Goal: Task Accomplishment & Management: Use online tool/utility

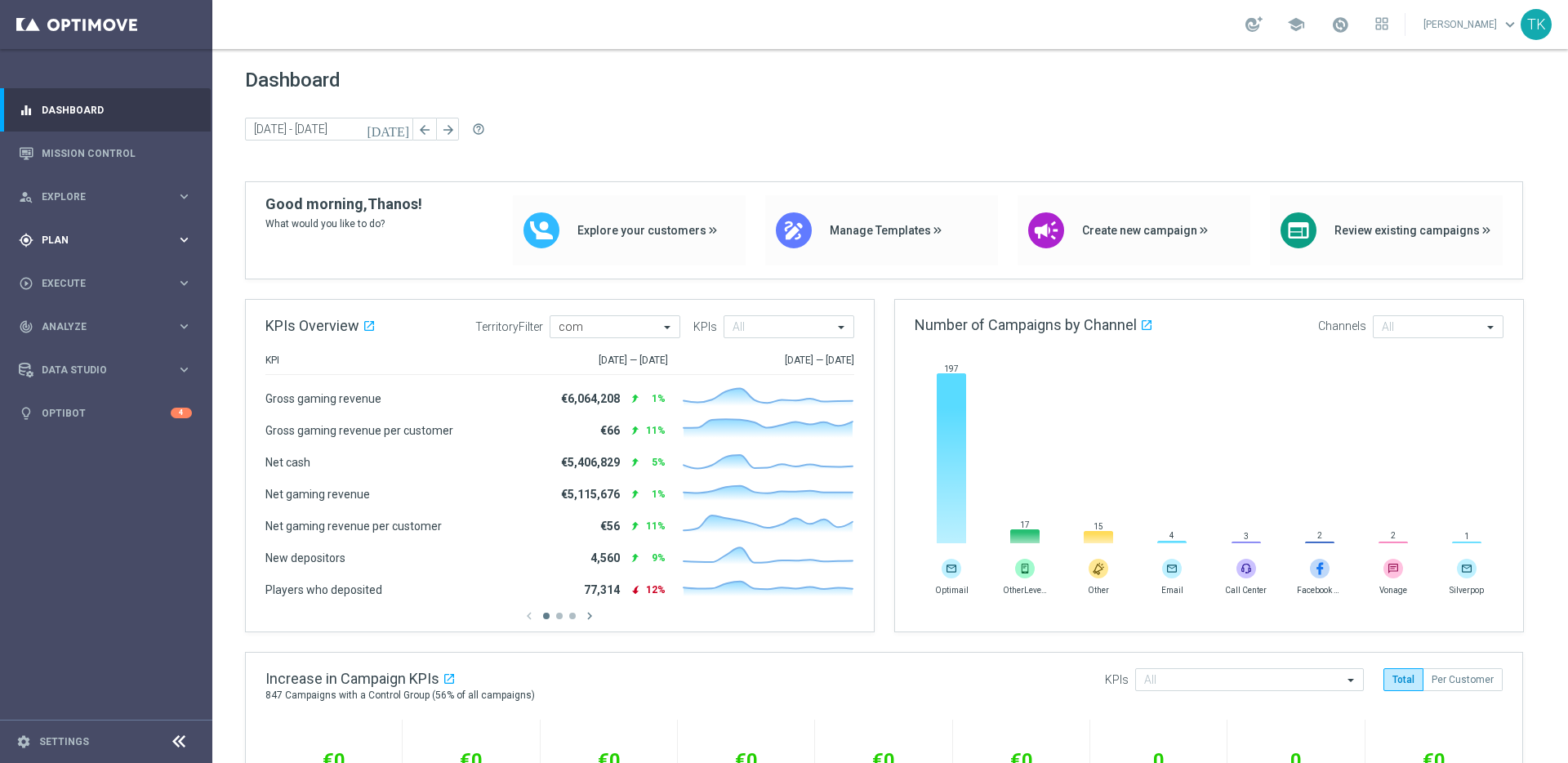
click at [163, 239] on span "Plan" at bounding box center [109, 240] width 135 height 9
click at [159, 322] on span "Templates" at bounding box center [101, 322] width 117 height 9
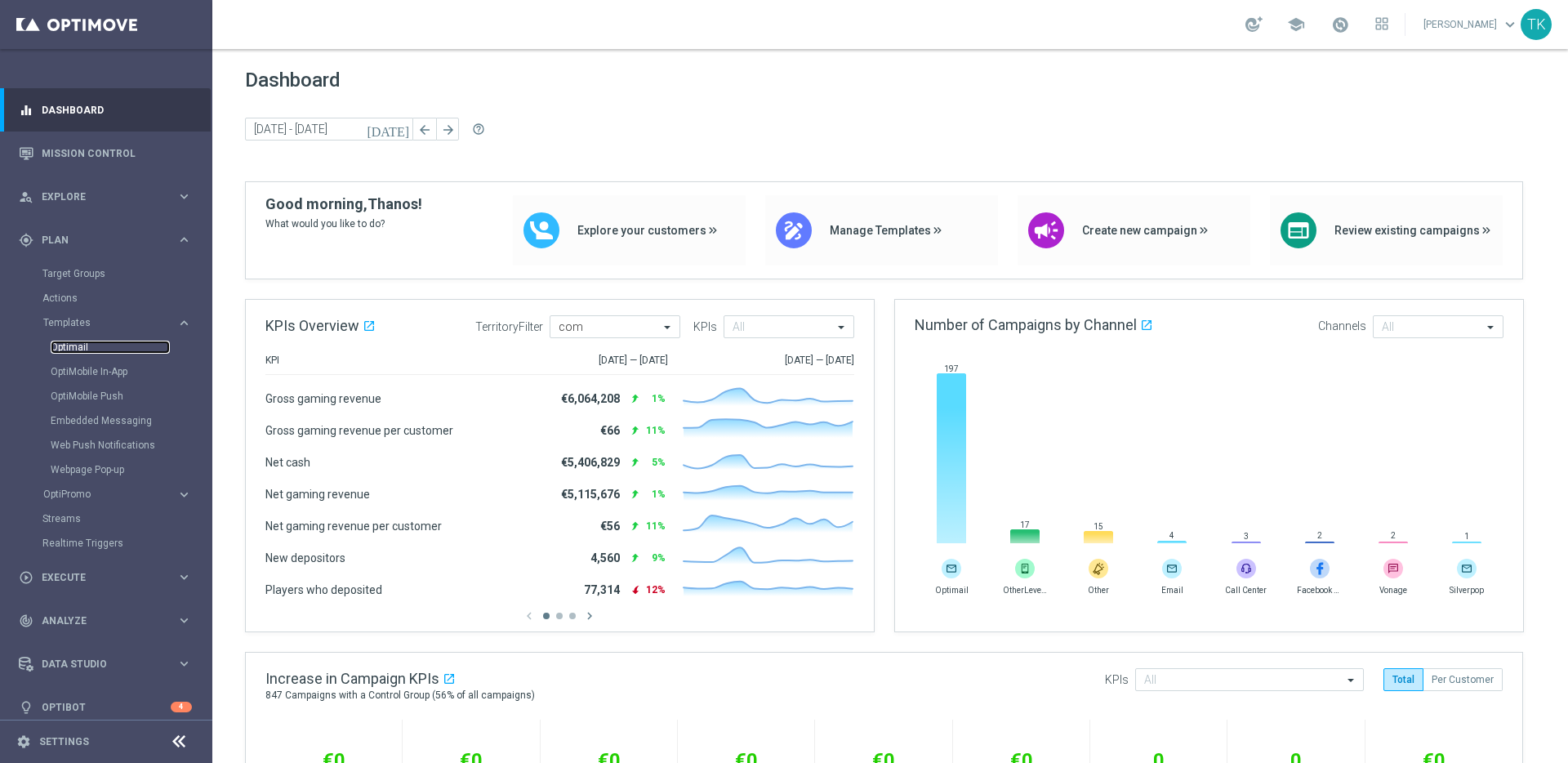
click at [74, 345] on link "Optimail" at bounding box center [110, 347] width 119 height 13
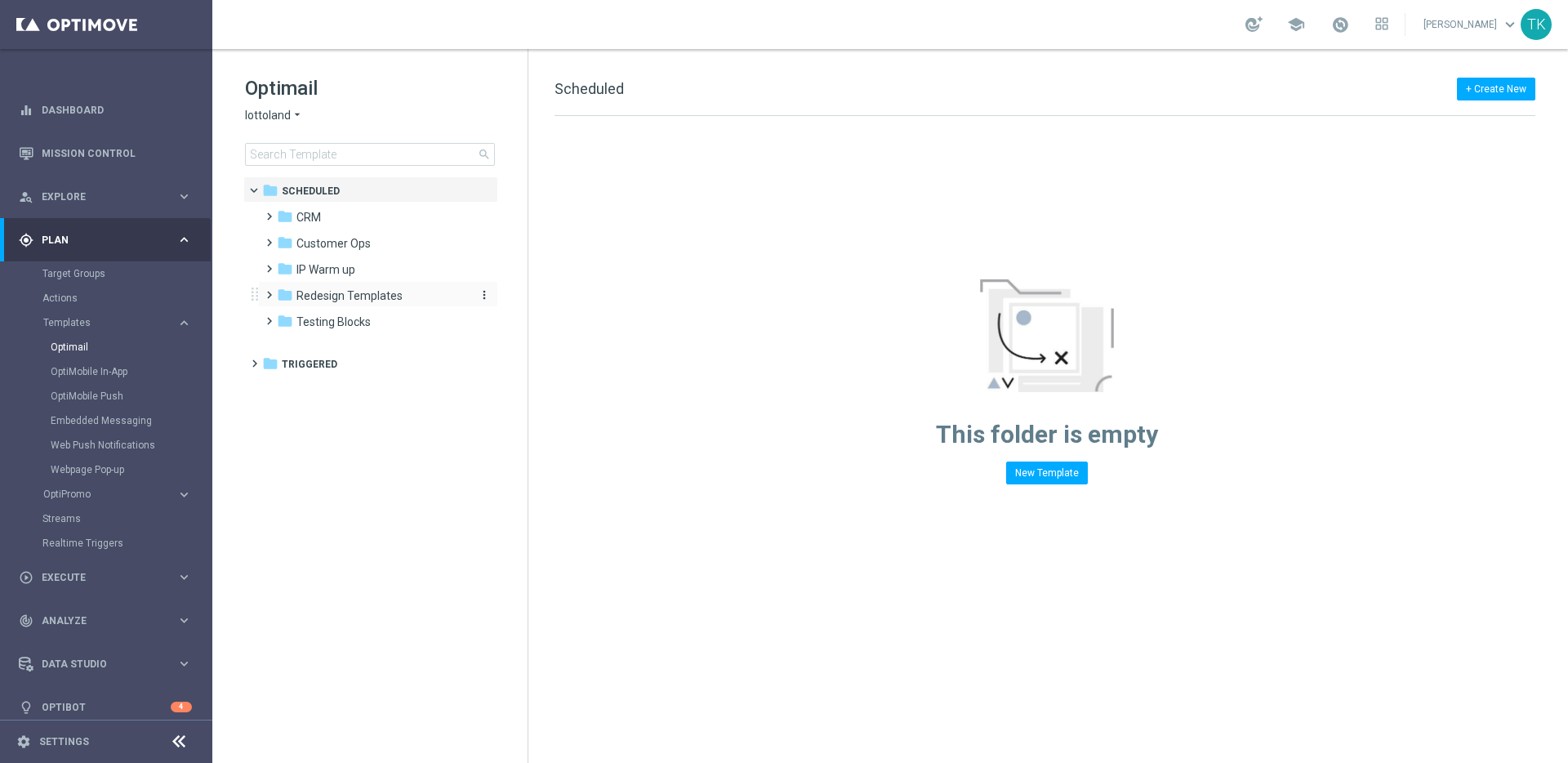
click at [381, 299] on span "Redesign Templates" at bounding box center [350, 296] width 106 height 15
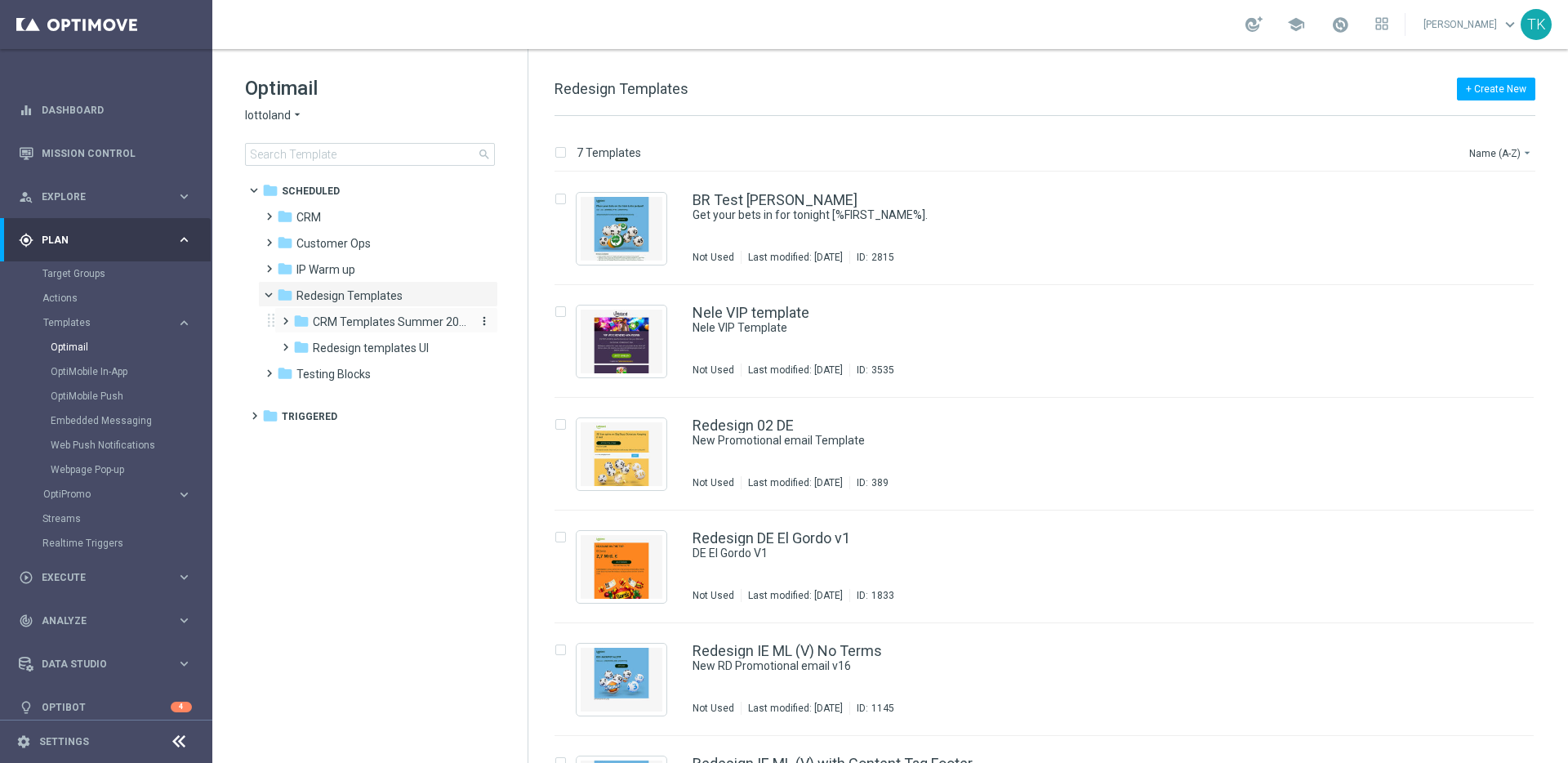
click at [392, 321] on span "CRM Templates Summer 2025" at bounding box center [390, 322] width 155 height 15
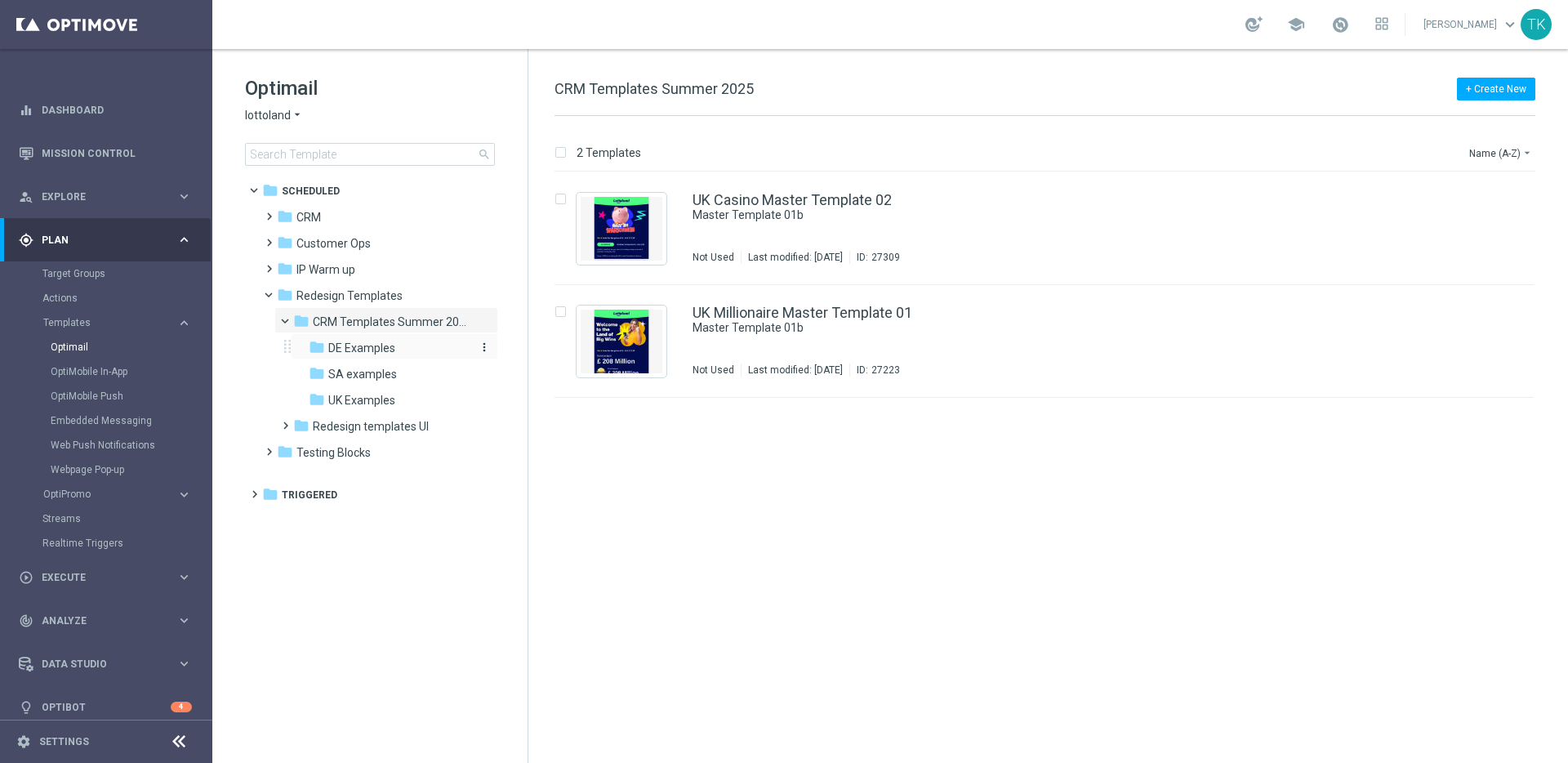
click at [392, 345] on span "DE Examples" at bounding box center [361, 348] width 67 height 15
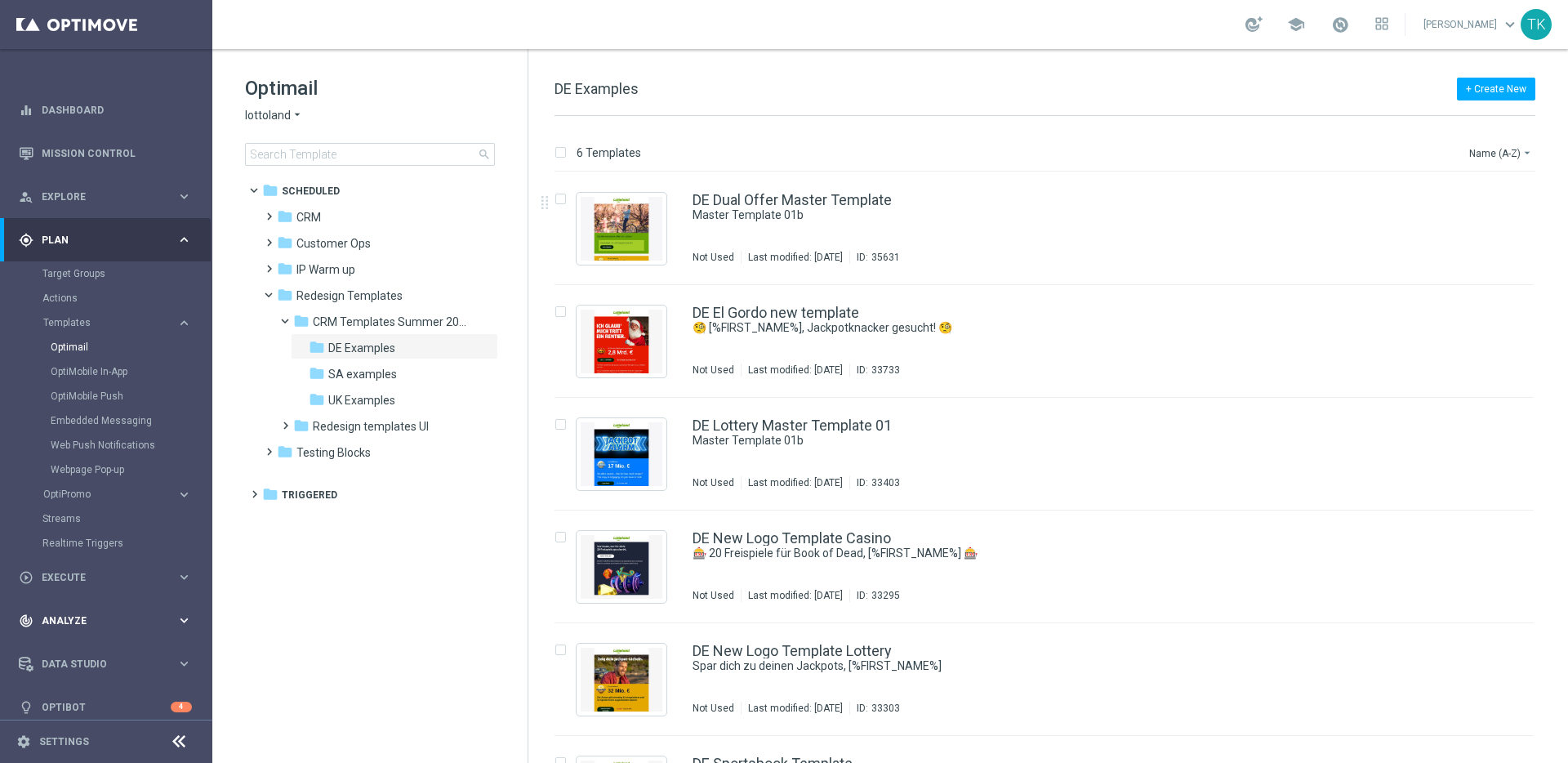
click at [182, 618] on icon "keyboard_arrow_right" at bounding box center [184, 620] width 15 height 15
click at [884, 98] on div "+ Create New DE Examples" at bounding box center [1045, 98] width 981 height 37
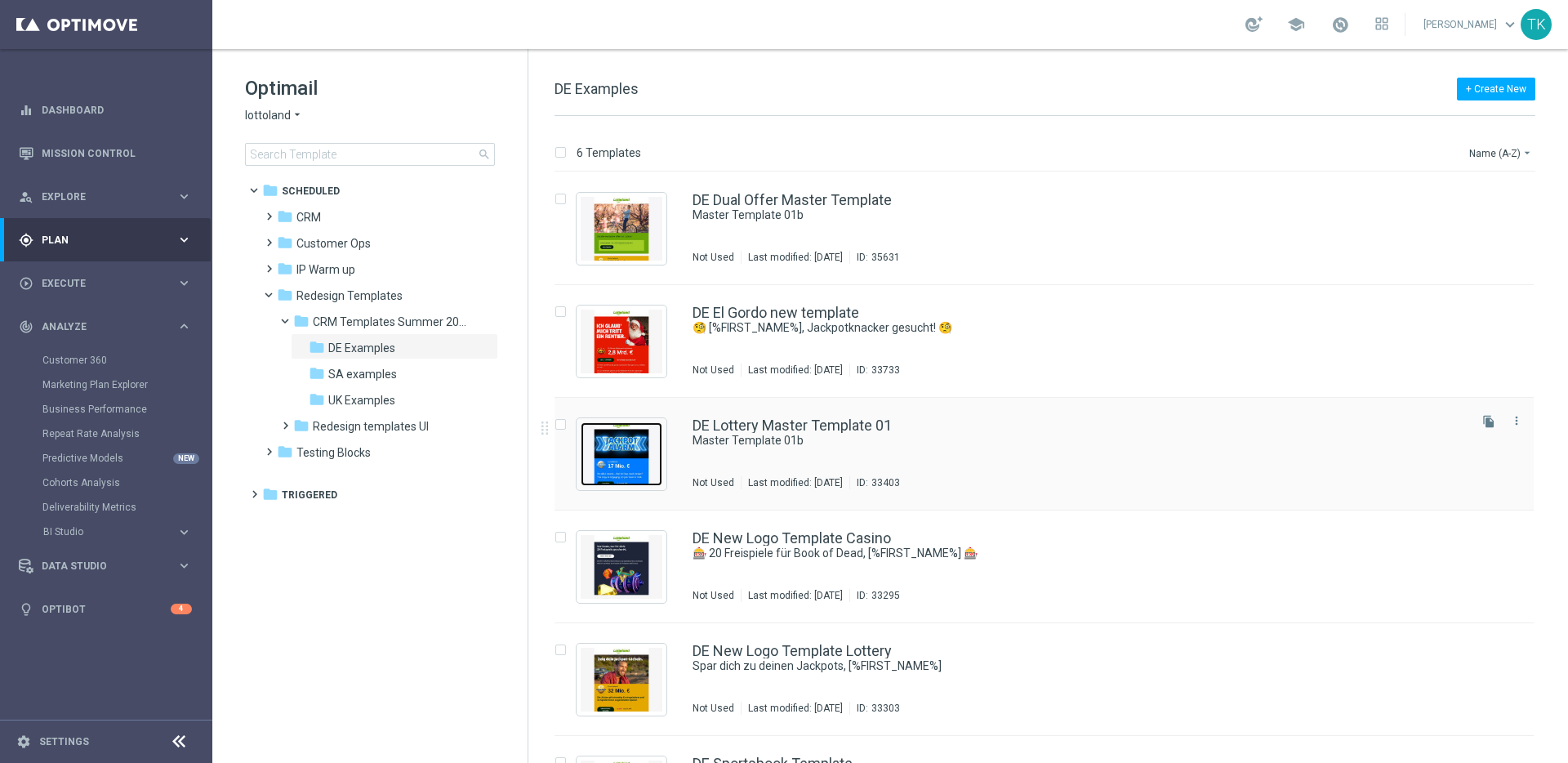
scroll to position [85, 0]
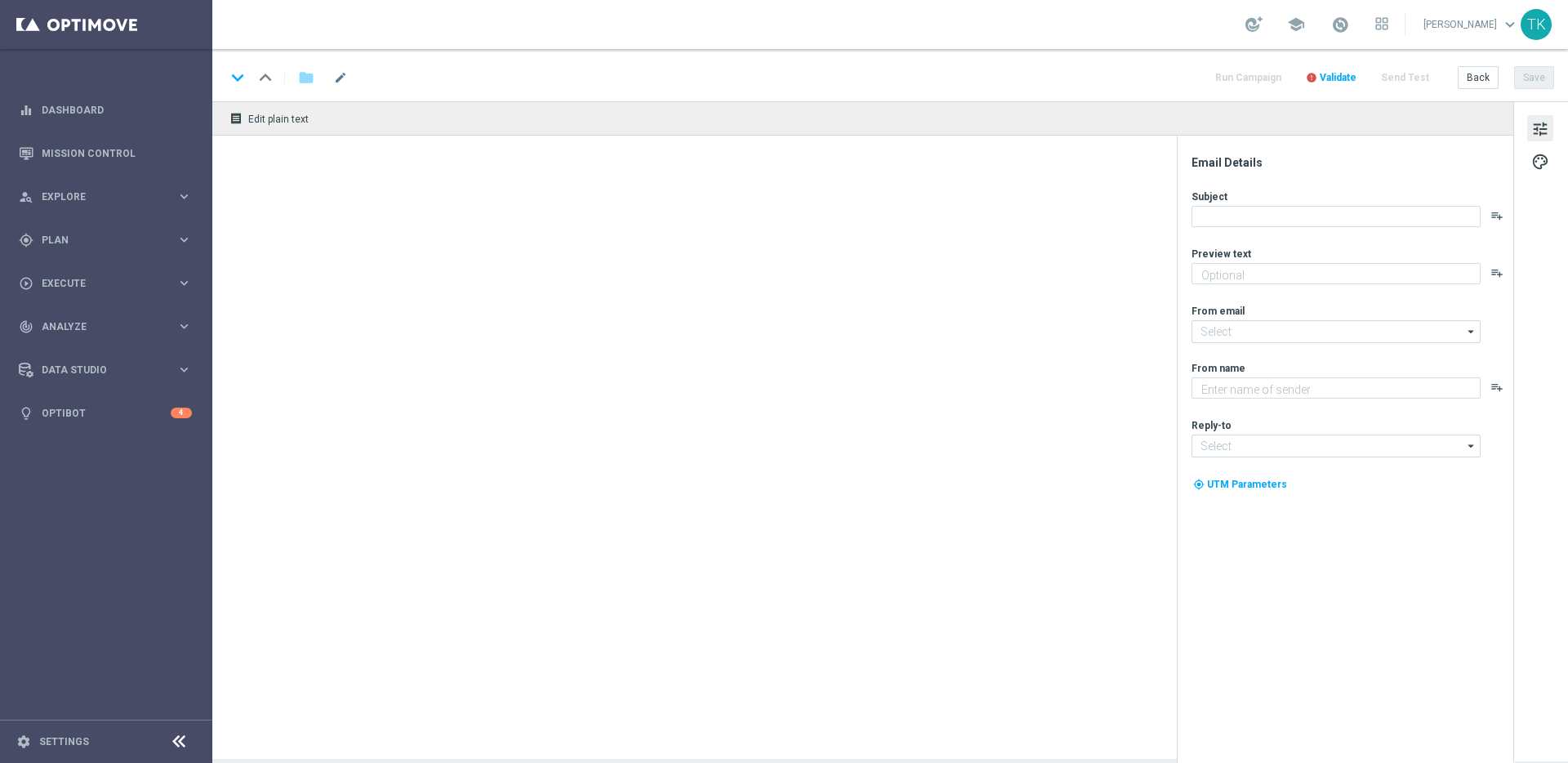
type textarea "preview text"
type textarea "Lottoland"
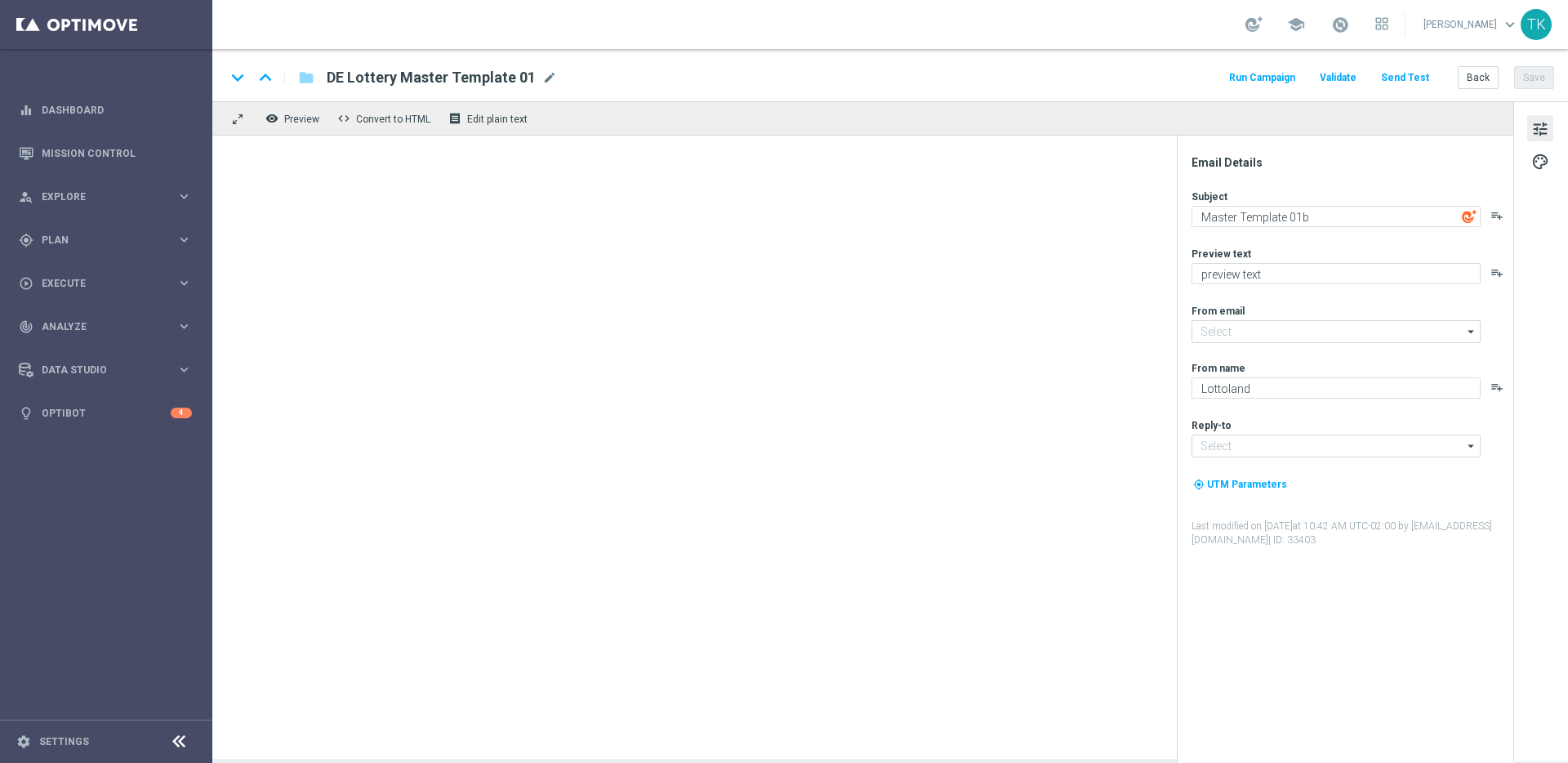
type input "[EMAIL_ADDRESS][DOMAIN_NAME]"
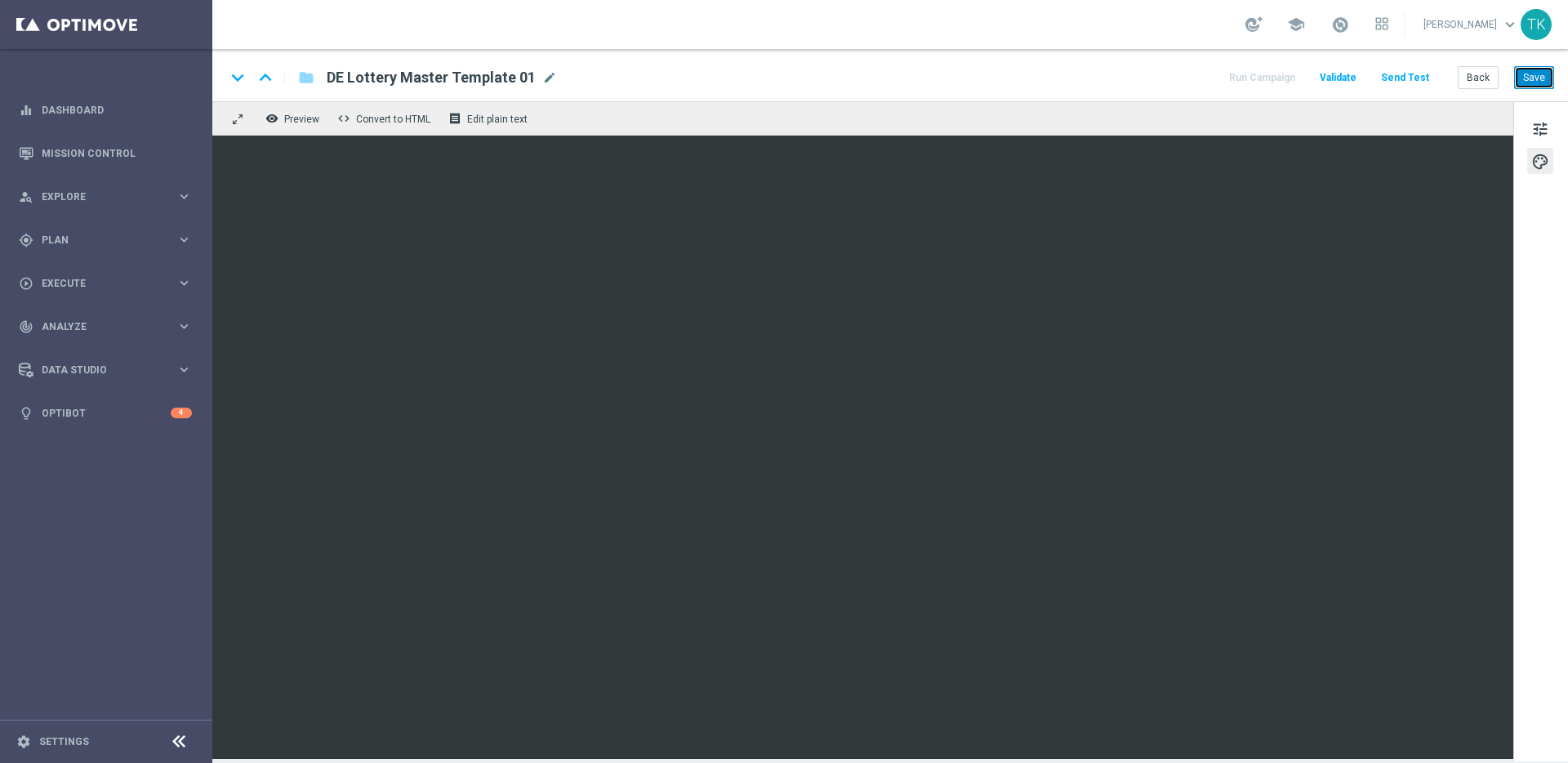
click at [1532, 73] on button "Save" at bounding box center [1534, 78] width 40 height 23
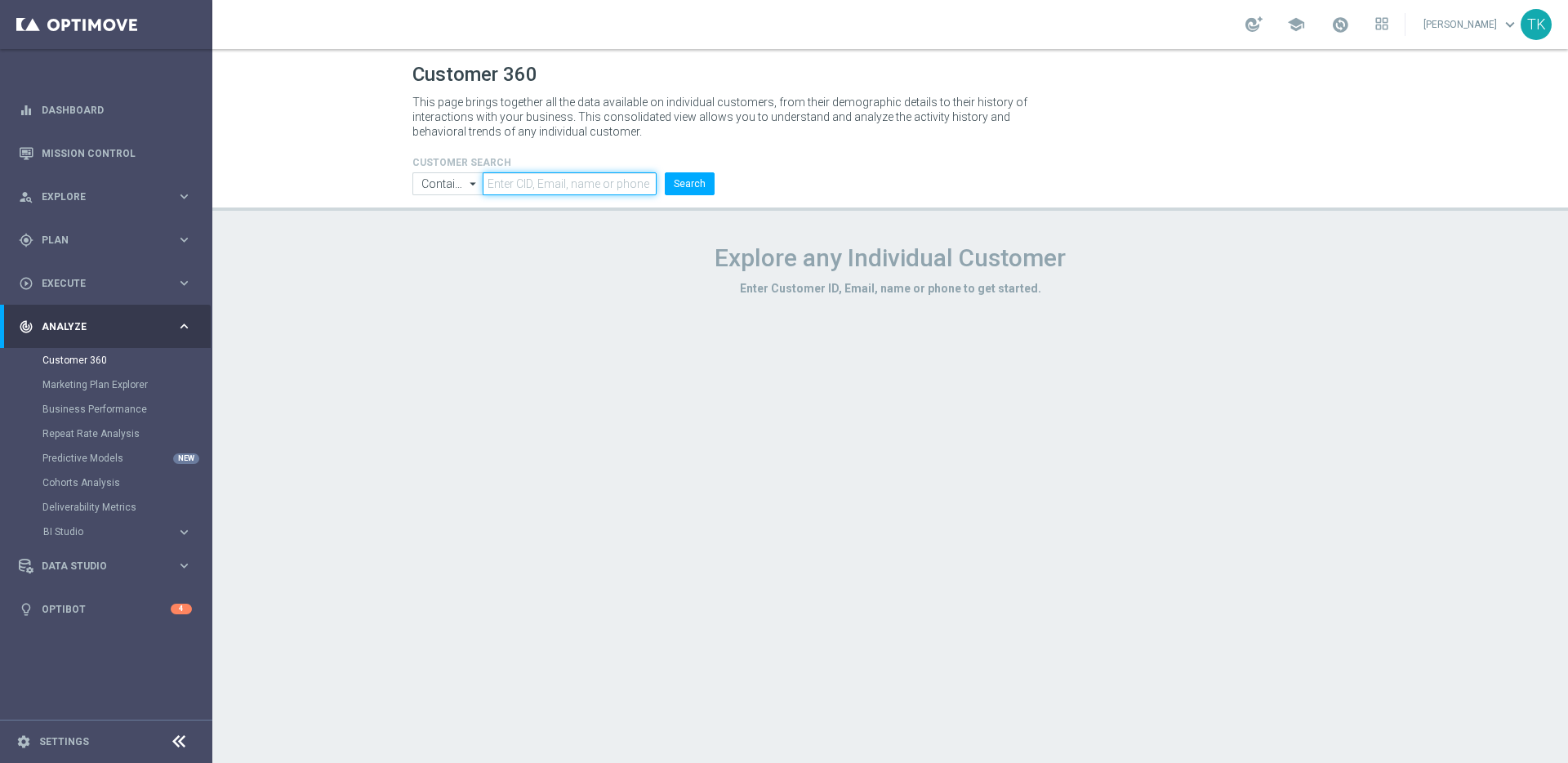
click at [587, 179] on input "text" at bounding box center [570, 184] width 174 height 23
paste input "222135284"
click at [697, 186] on button "Search" at bounding box center [689, 184] width 50 height 23
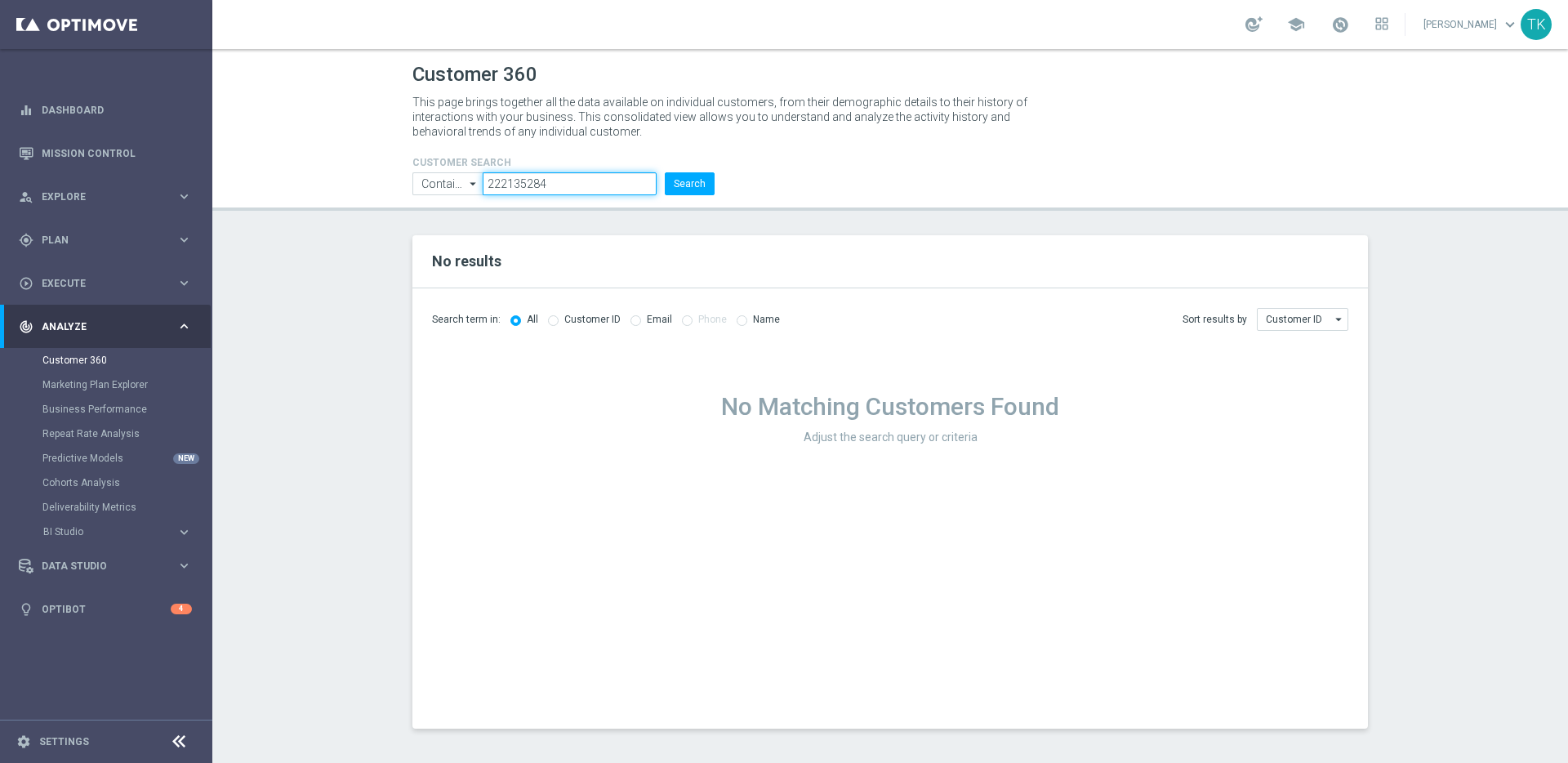
click at [520, 183] on input "222135284" at bounding box center [570, 184] width 174 height 23
paste input "mailpete@gmx.de"
click at [532, 181] on input "mailpete@gmx.de" at bounding box center [570, 184] width 174 height 23
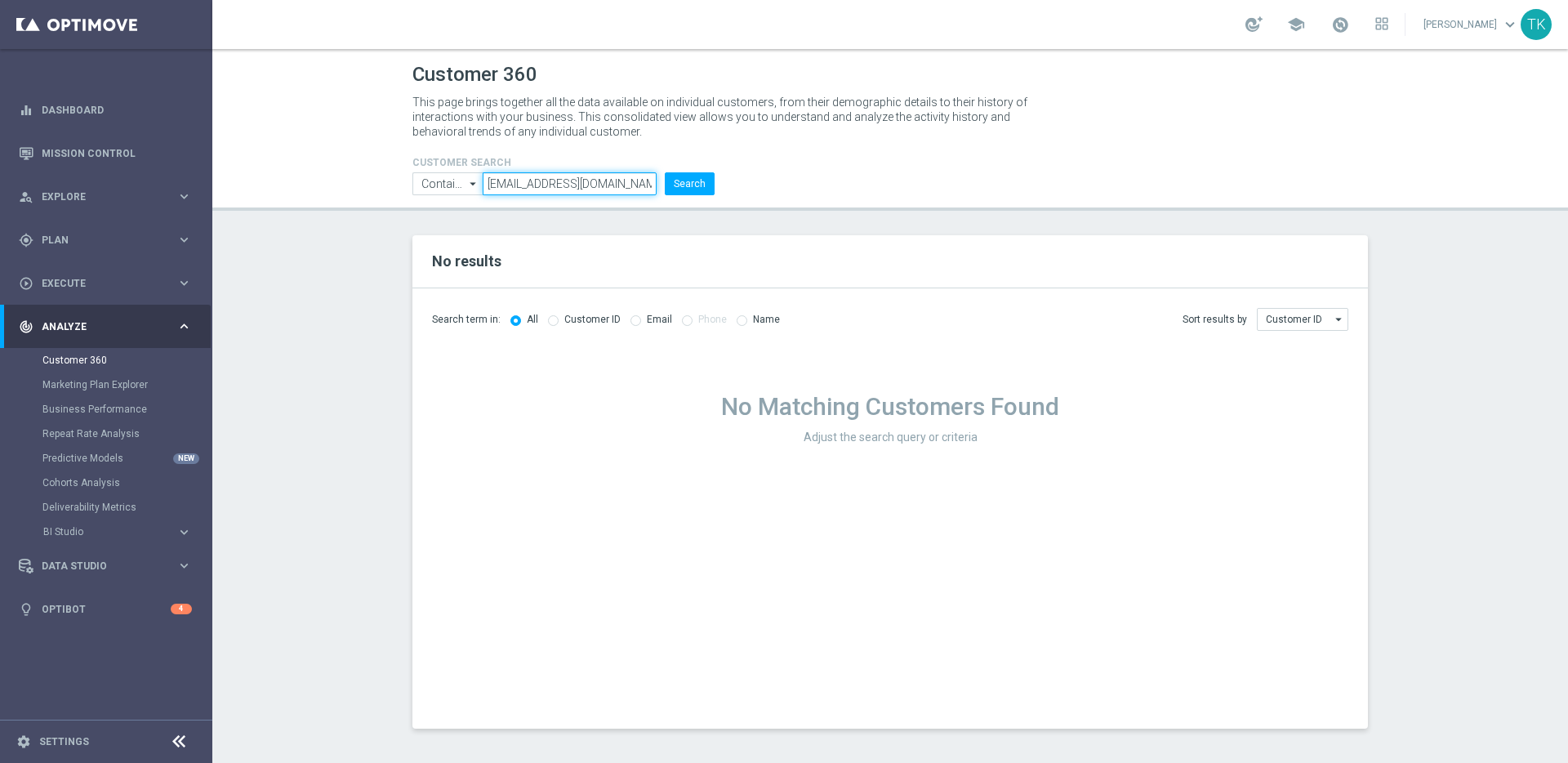
click at [532, 181] on input "mailpete@gmx.de" at bounding box center [570, 184] width 174 height 23
paste input "16771356"
type input "16771356"
click at [688, 184] on button "Search" at bounding box center [689, 184] width 50 height 23
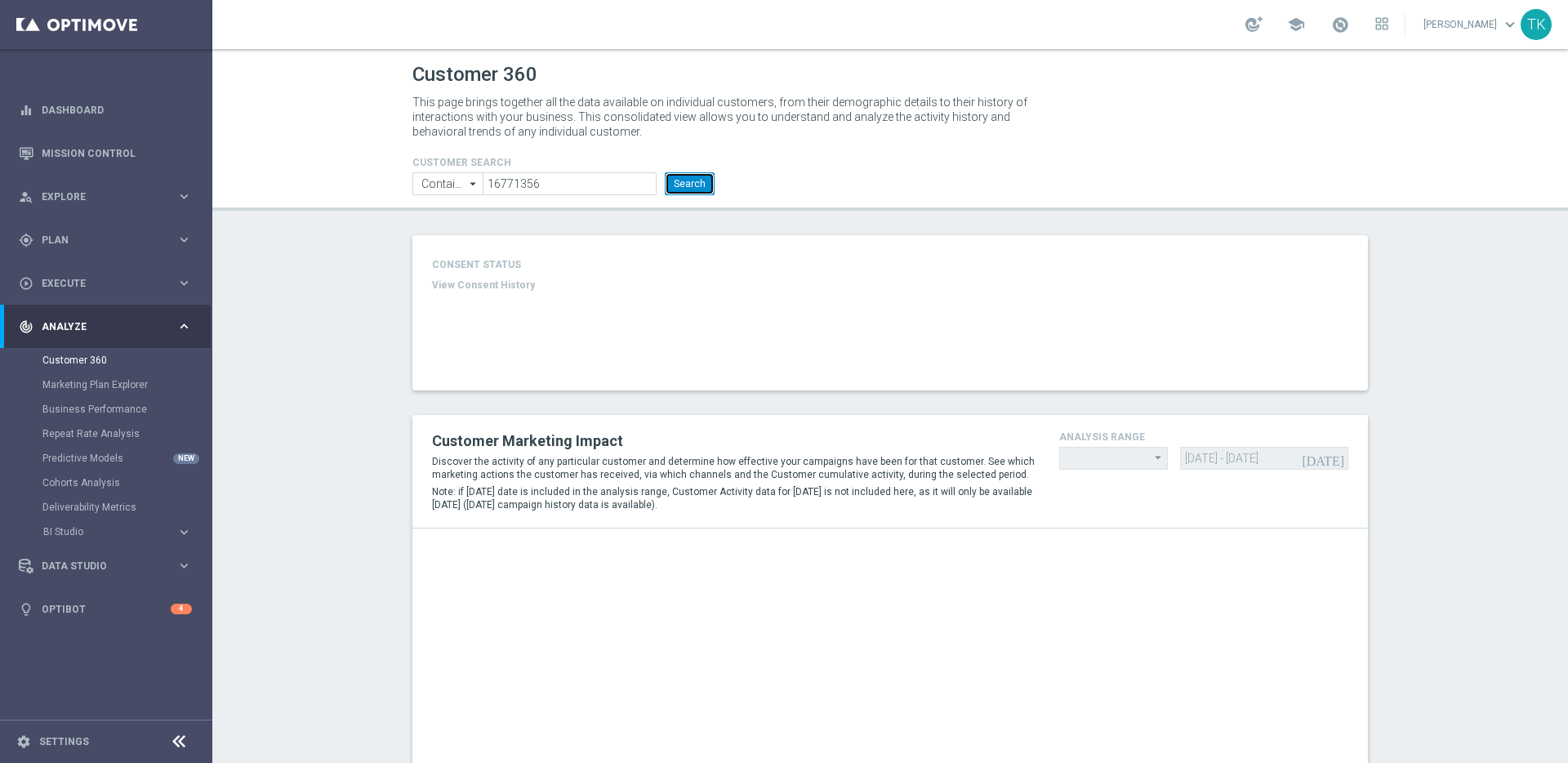
type input "Last 30 days"
type input "Deposit Amount"
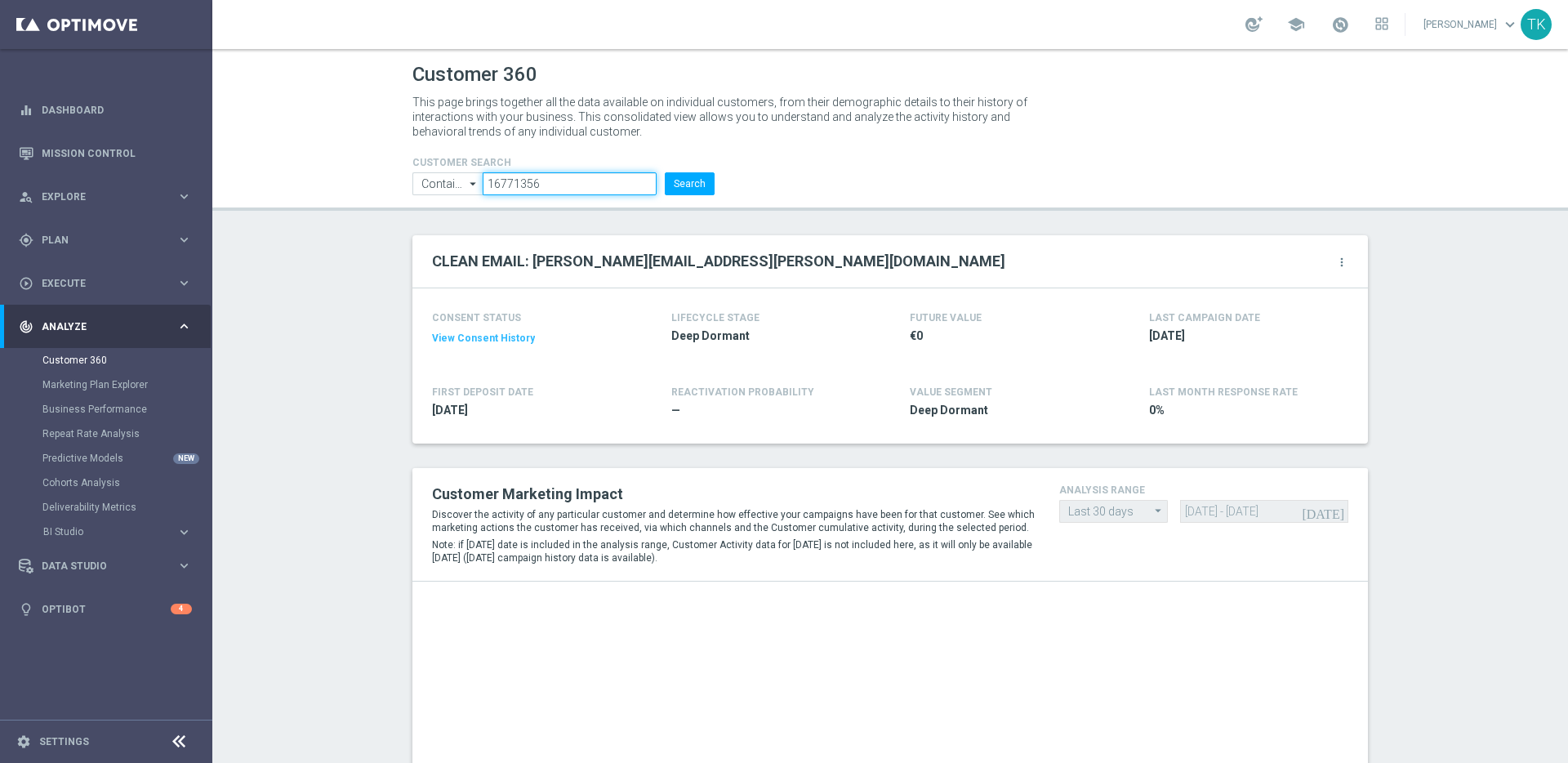
click at [553, 183] on input "16771356" at bounding box center [570, 184] width 174 height 23
paste input "222074095"
click at [687, 184] on button "Search" at bounding box center [689, 184] width 50 height 23
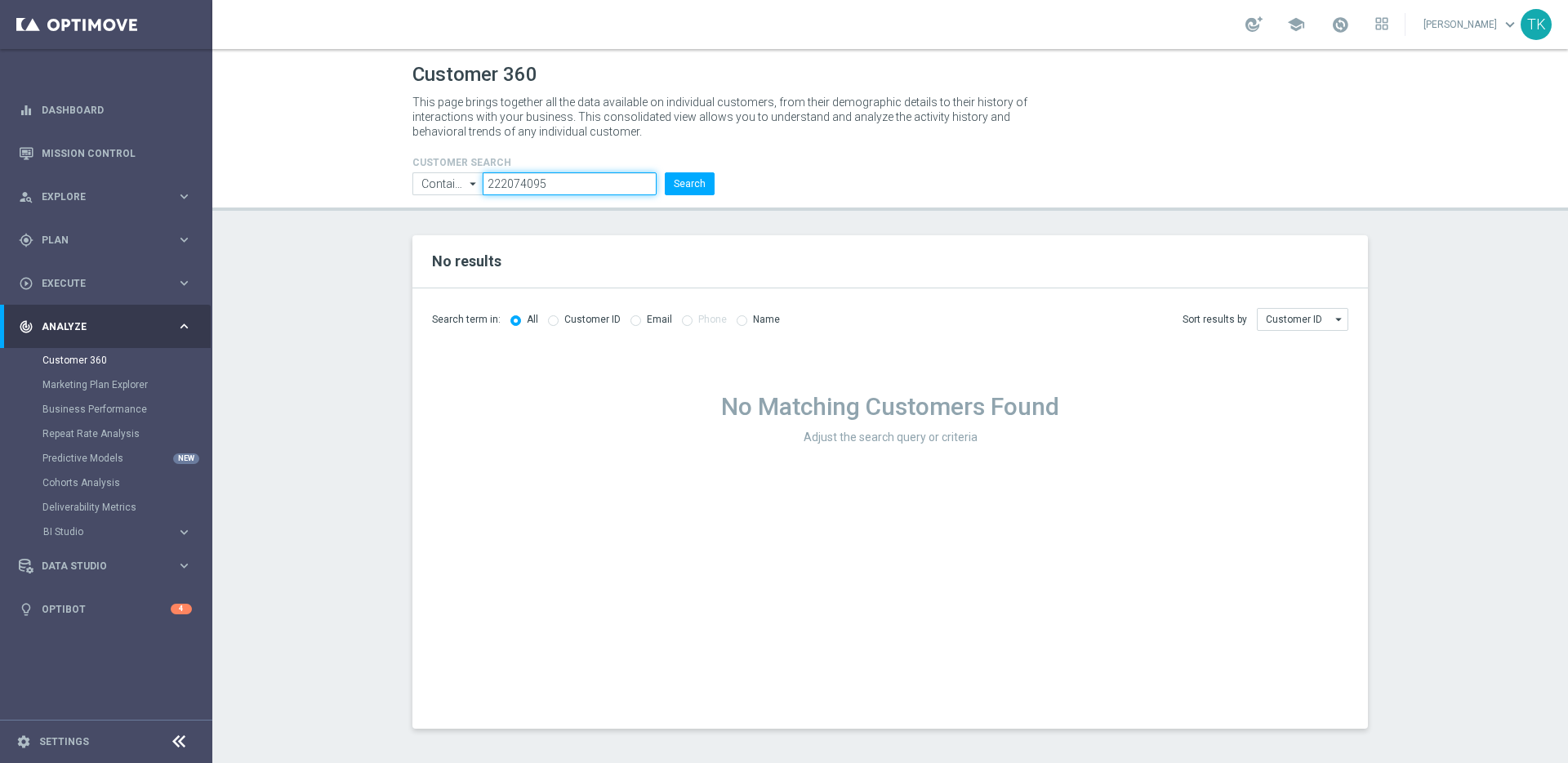
click at [556, 173] on input "222074095" at bounding box center [570, 184] width 174 height 23
paste input "19807190"
click at [687, 185] on button "Search" at bounding box center [689, 184] width 50 height 23
click at [548, 191] on input "19807190" at bounding box center [570, 184] width 174 height 23
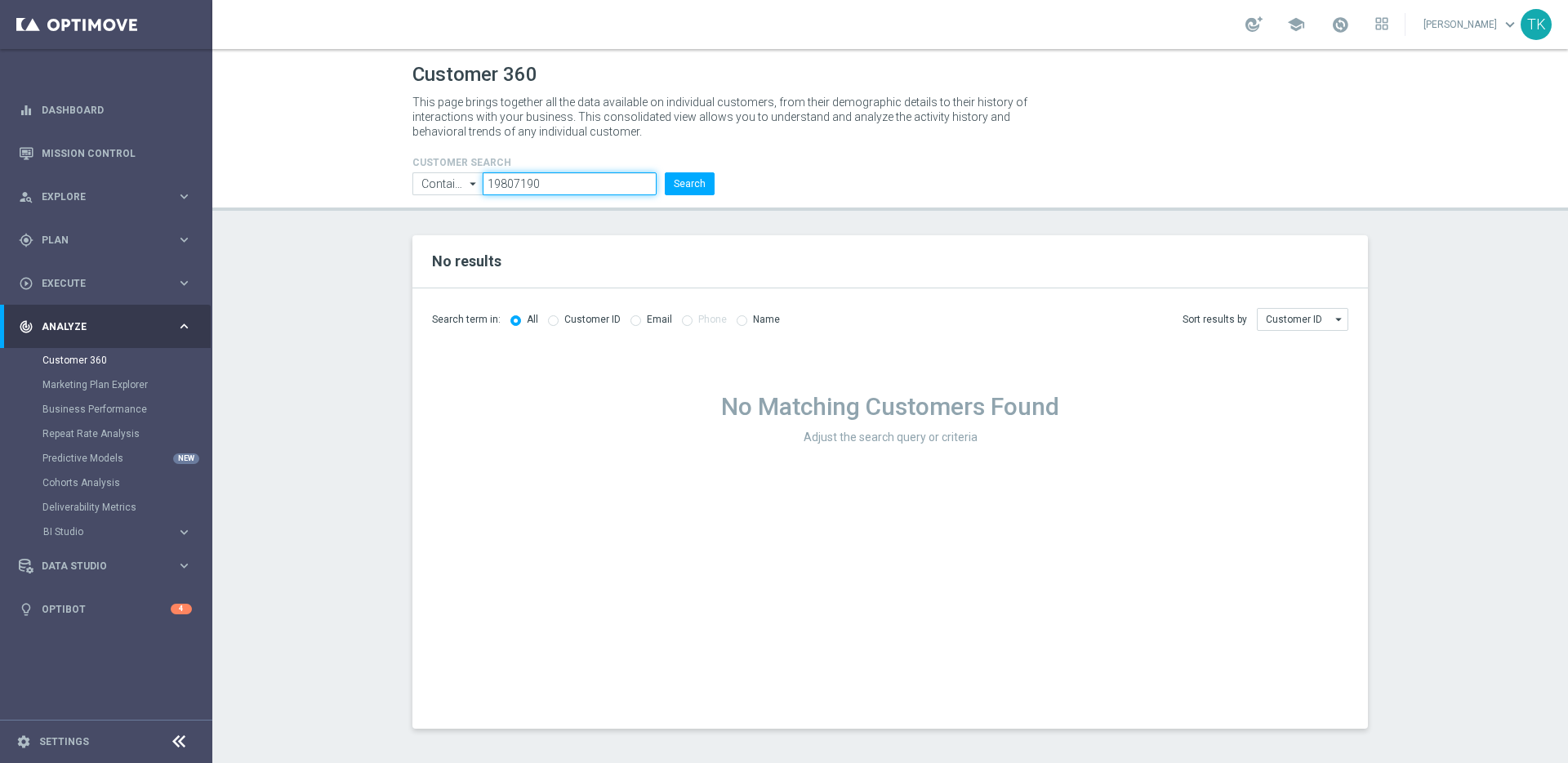
click at [548, 191] on input "19807190" at bounding box center [570, 184] width 174 height 23
paste input "2445978"
type input "2445978"
click at [697, 183] on button "Search" at bounding box center [689, 184] width 50 height 23
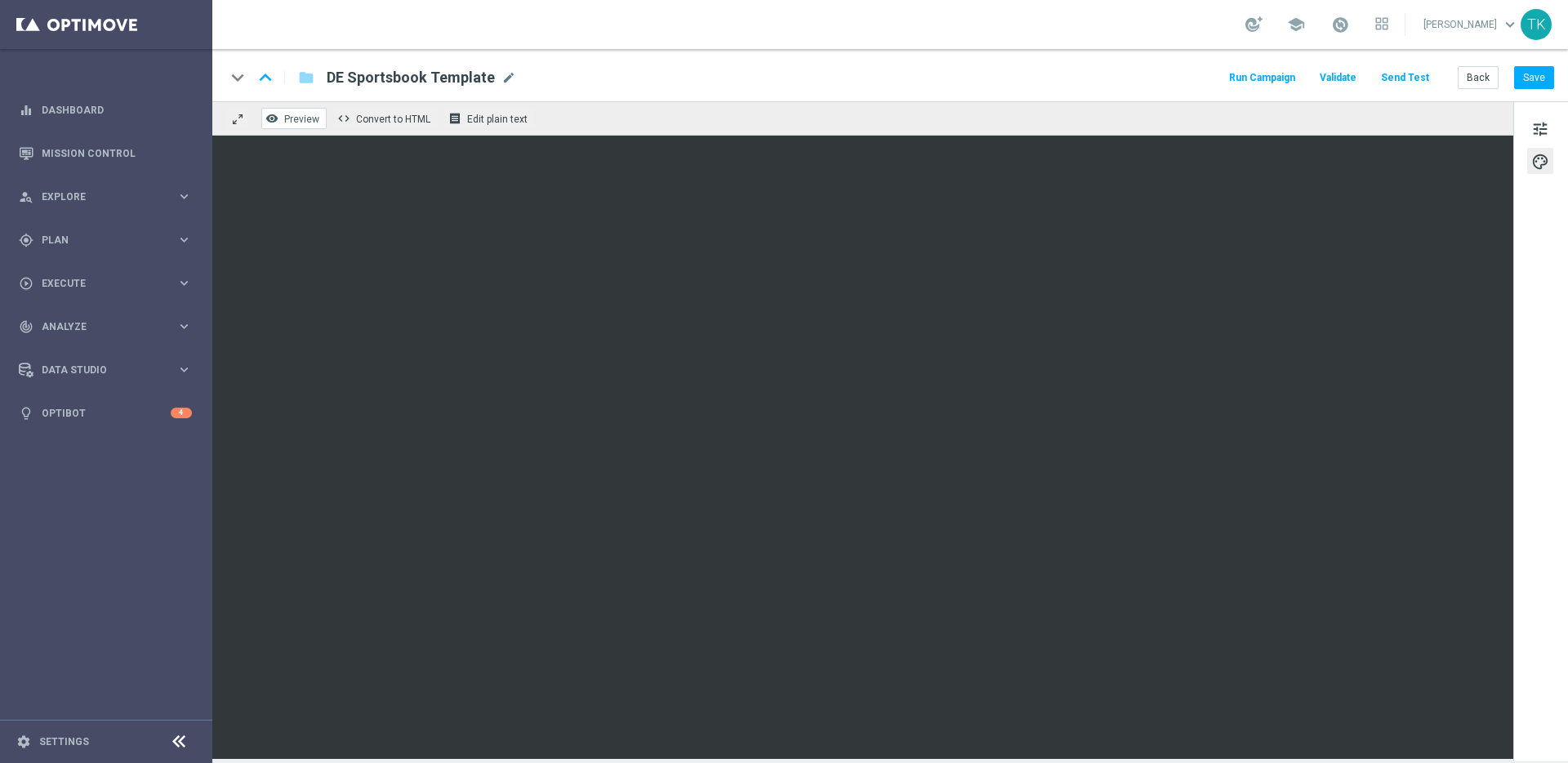
click at [304, 115] on span "Preview" at bounding box center [301, 119] width 35 height 11
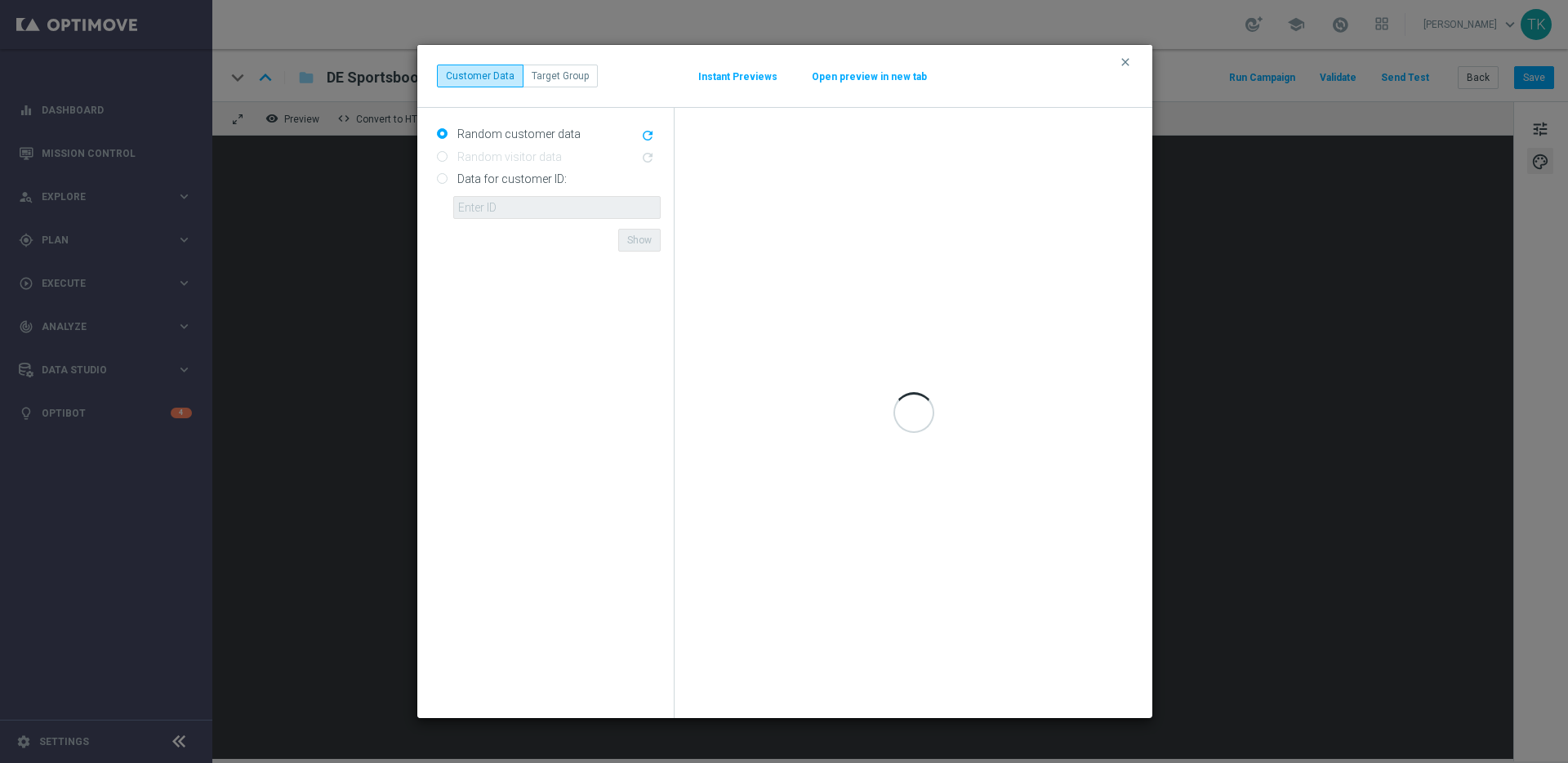
click at [870, 78] on button "Open preview in new tab" at bounding box center [869, 77] width 117 height 13
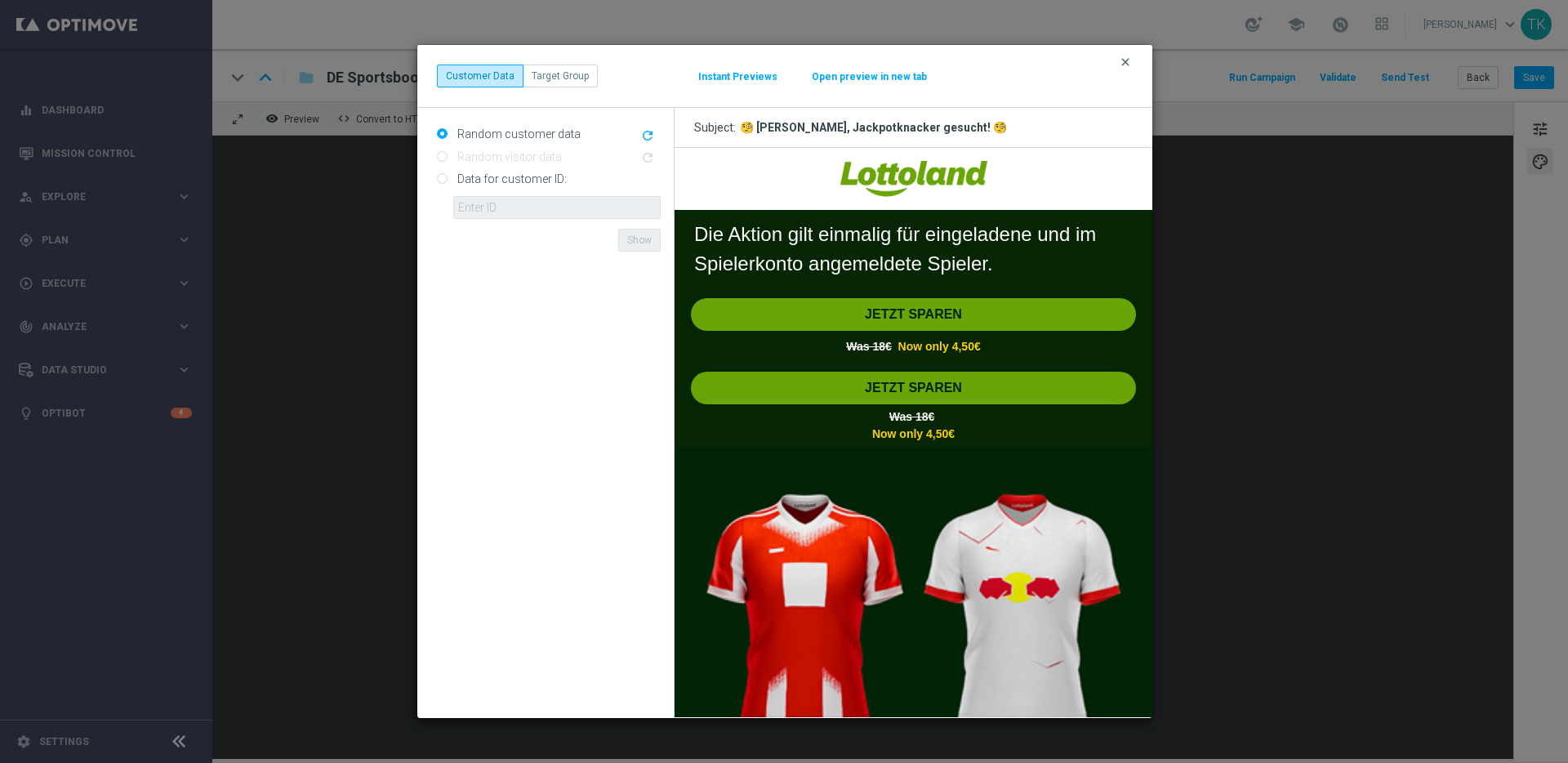
click at [1128, 62] on icon "clear" at bounding box center [1125, 63] width 13 height 13
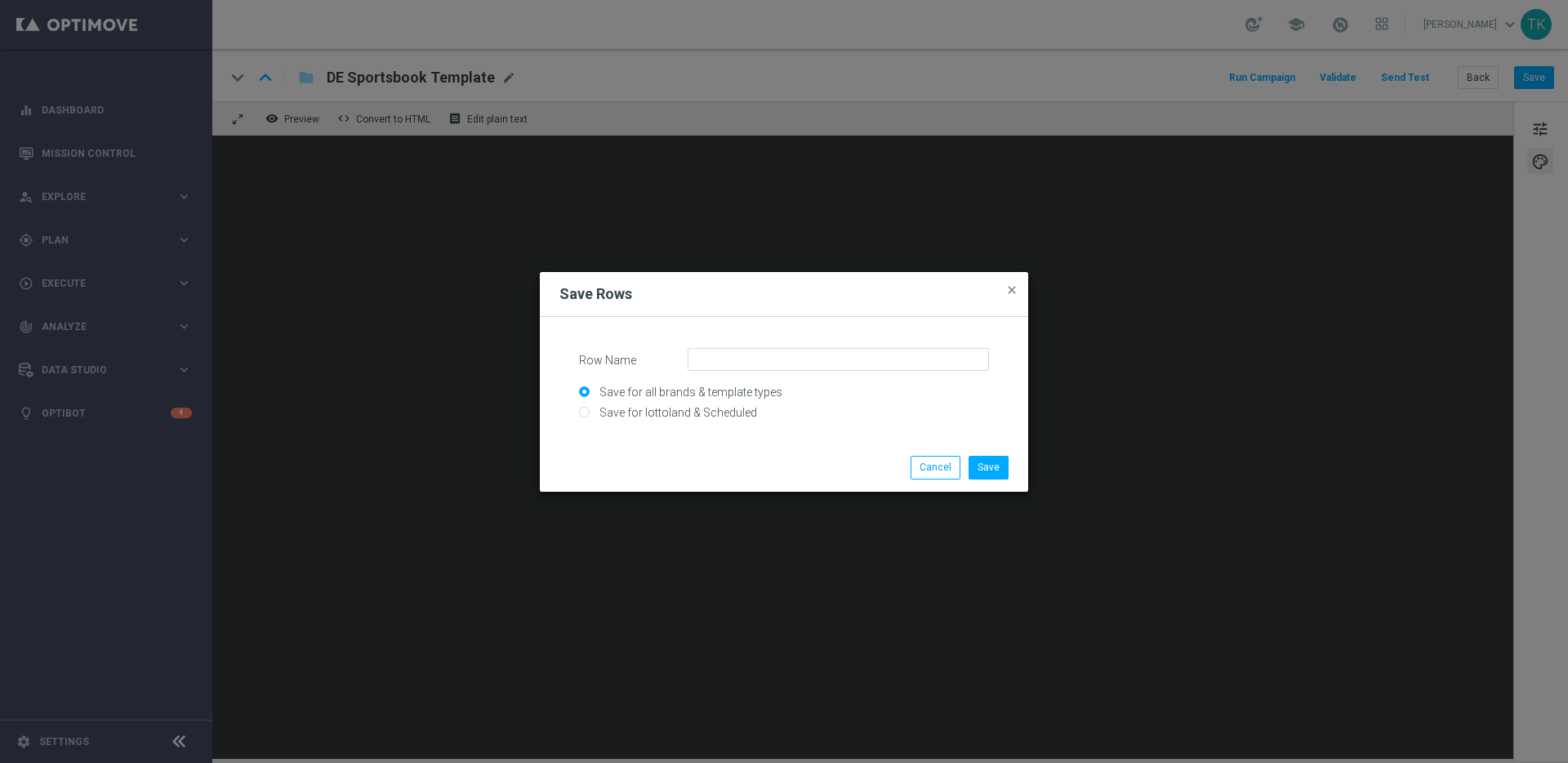
click at [746, 414] on input "Save for lottoland & Scheduled" at bounding box center [784, 420] width 410 height 23
radio input "true"
click at [763, 363] on input "Row Name" at bounding box center [838, 359] width 301 height 23
type input "RD25 DACH CTA One line"
click at [993, 470] on button "Save" at bounding box center [989, 467] width 40 height 23
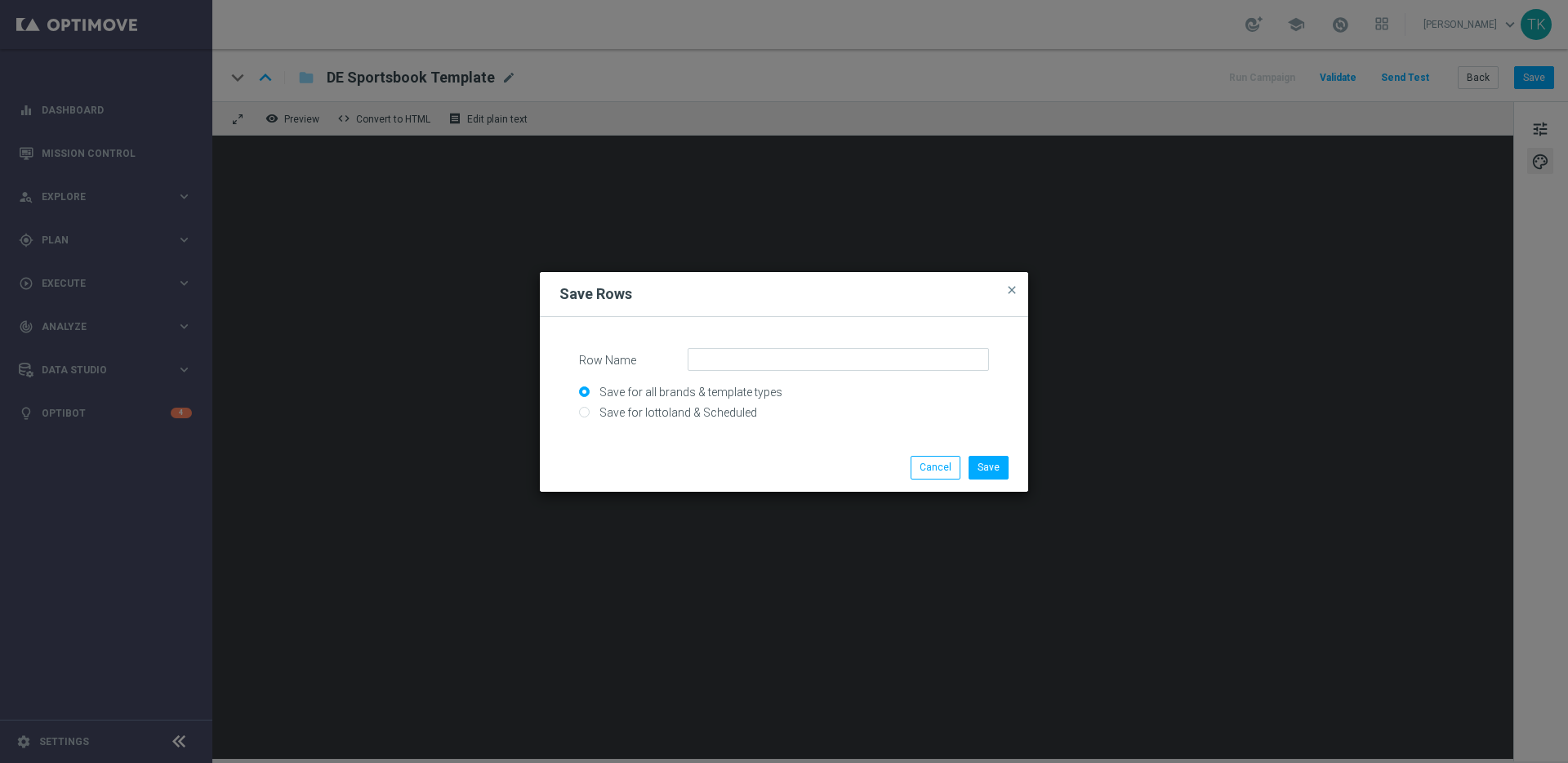
click at [693, 415] on input "Save for lottoland & Scheduled" at bounding box center [784, 420] width 410 height 23
radio input "true"
click at [757, 357] on input "Row Name" at bounding box center [838, 359] width 301 height 23
type input "RD25 DACH CTA Two lines"
click at [995, 465] on button "Save" at bounding box center [989, 467] width 40 height 23
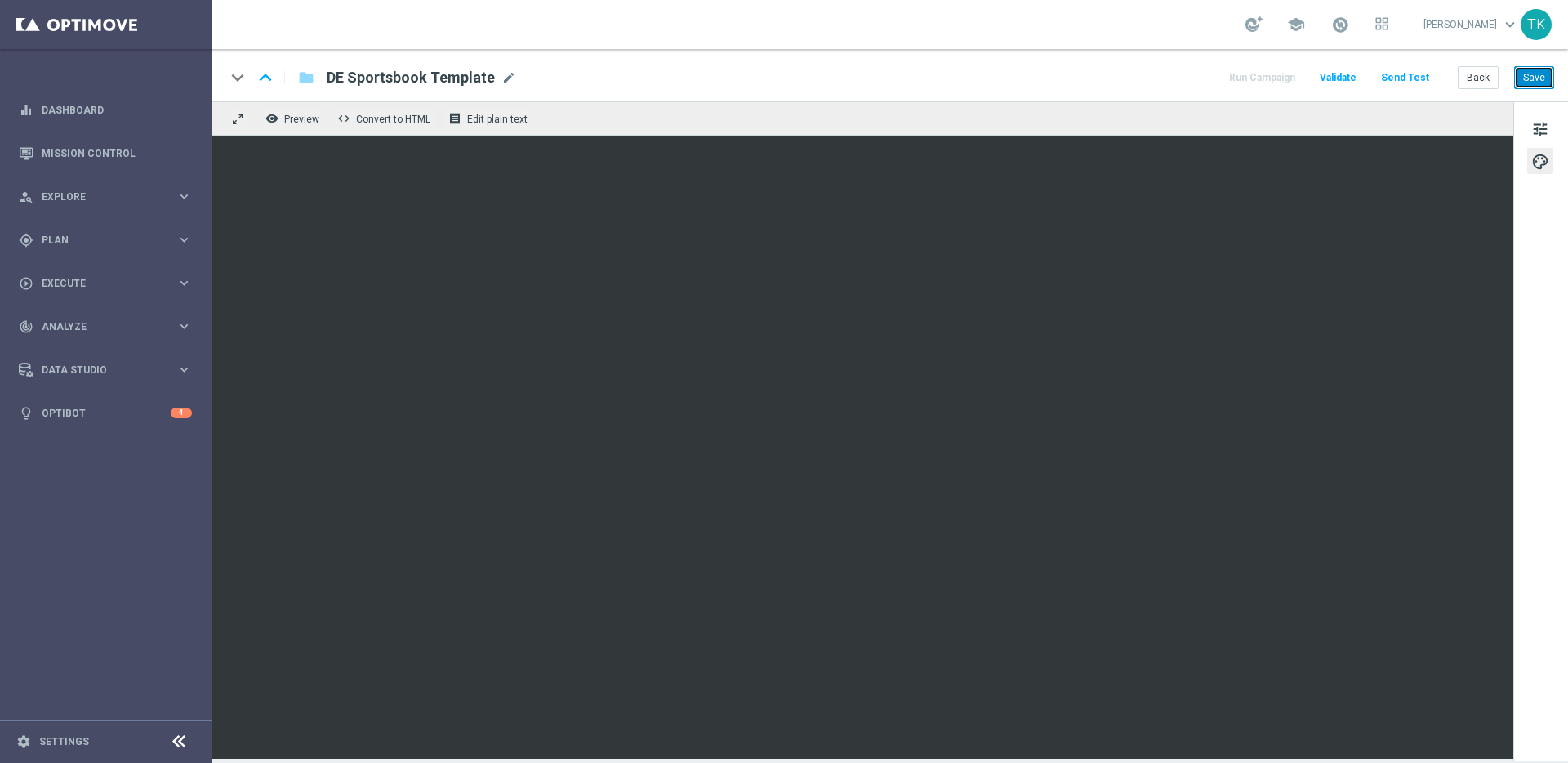
click at [1543, 75] on button "Save" at bounding box center [1534, 78] width 40 height 23
click at [300, 114] on span "Preview" at bounding box center [301, 119] width 35 height 11
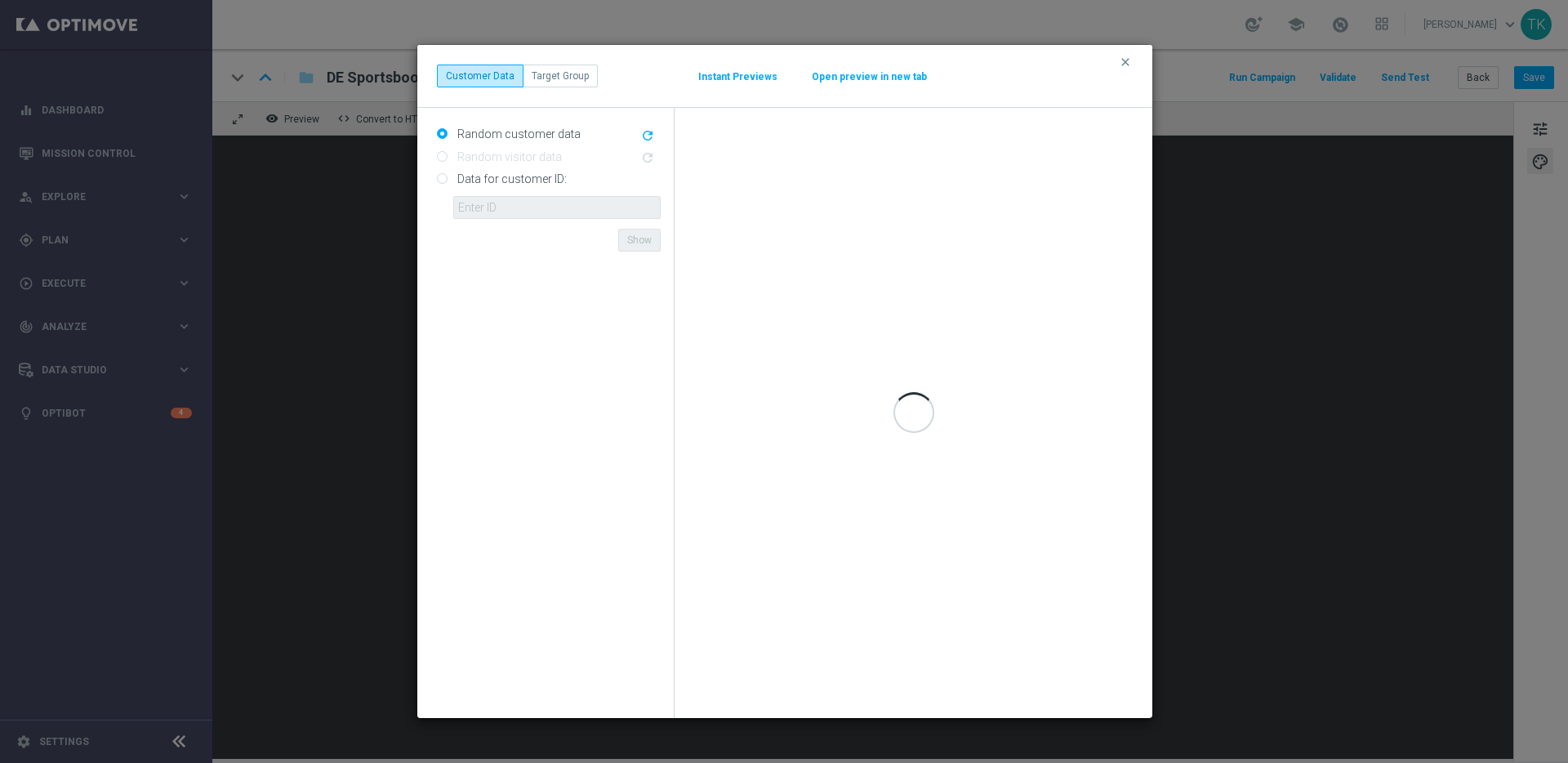
click at [734, 76] on button "Instant Previews" at bounding box center [738, 77] width 81 height 13
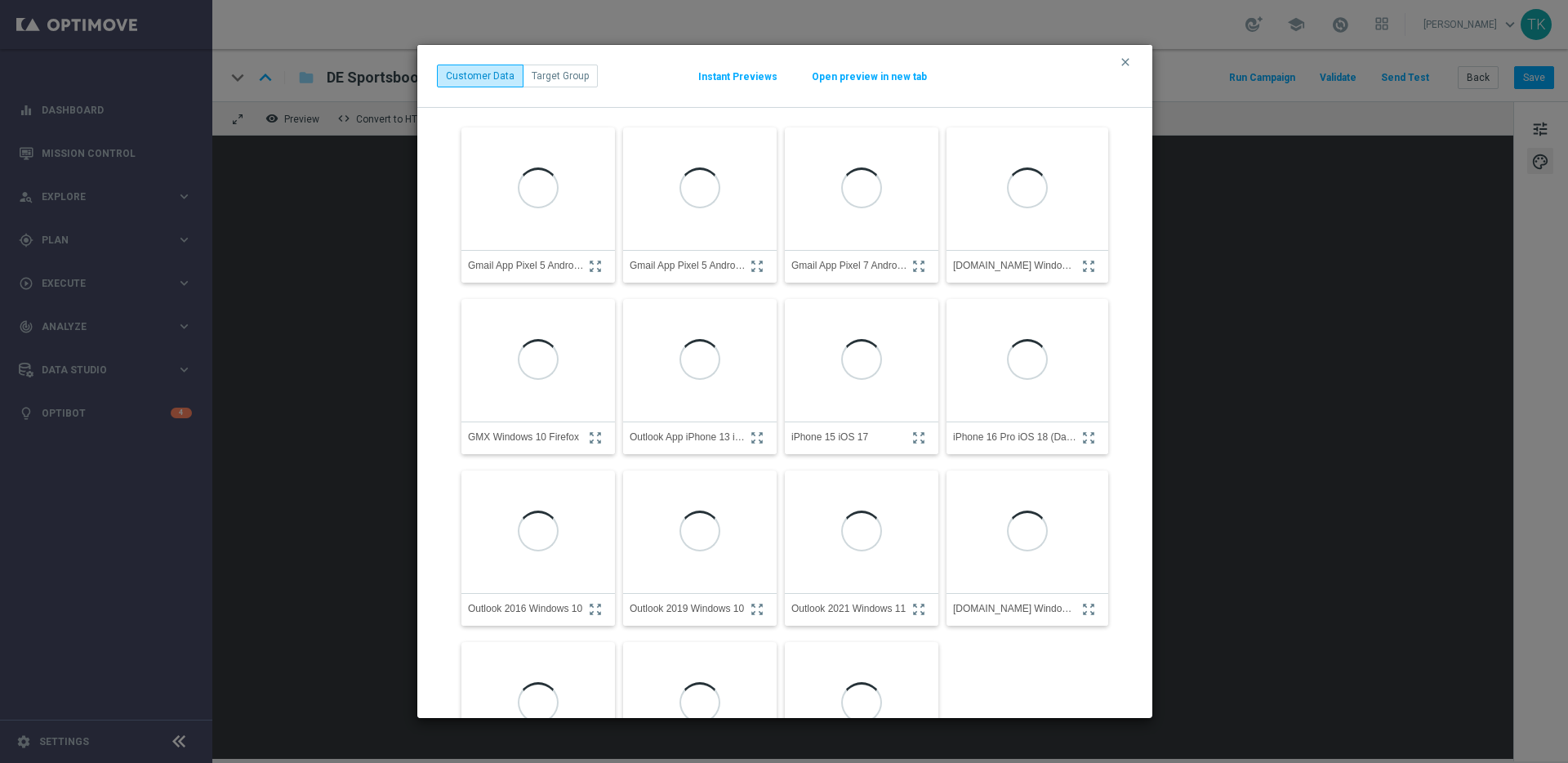
click at [833, 80] on button "Open preview in new tab" at bounding box center [869, 77] width 117 height 13
click at [1126, 58] on icon "clear" at bounding box center [1125, 63] width 13 height 13
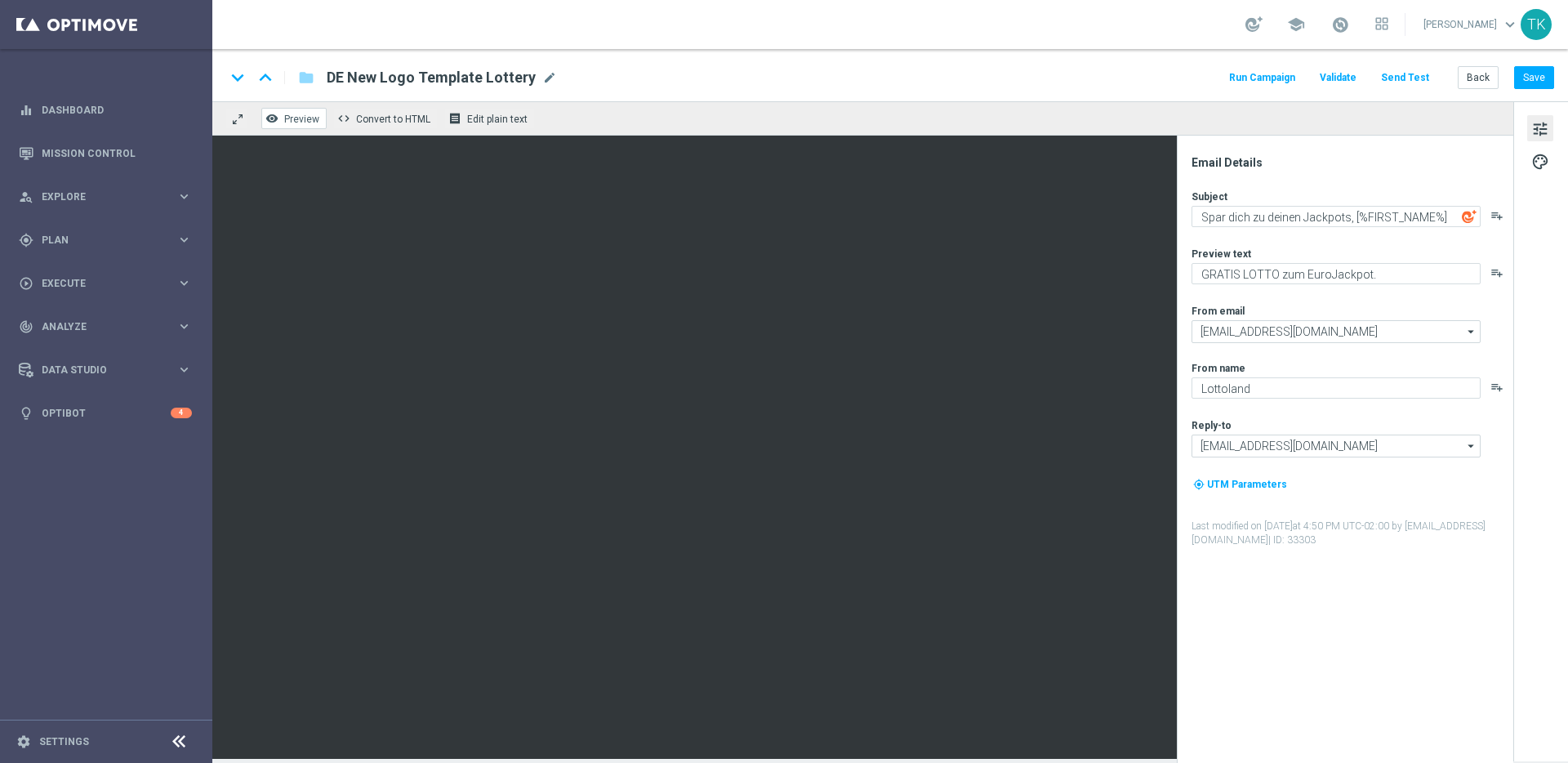
click at [298, 118] on span "Preview" at bounding box center [301, 119] width 35 height 11
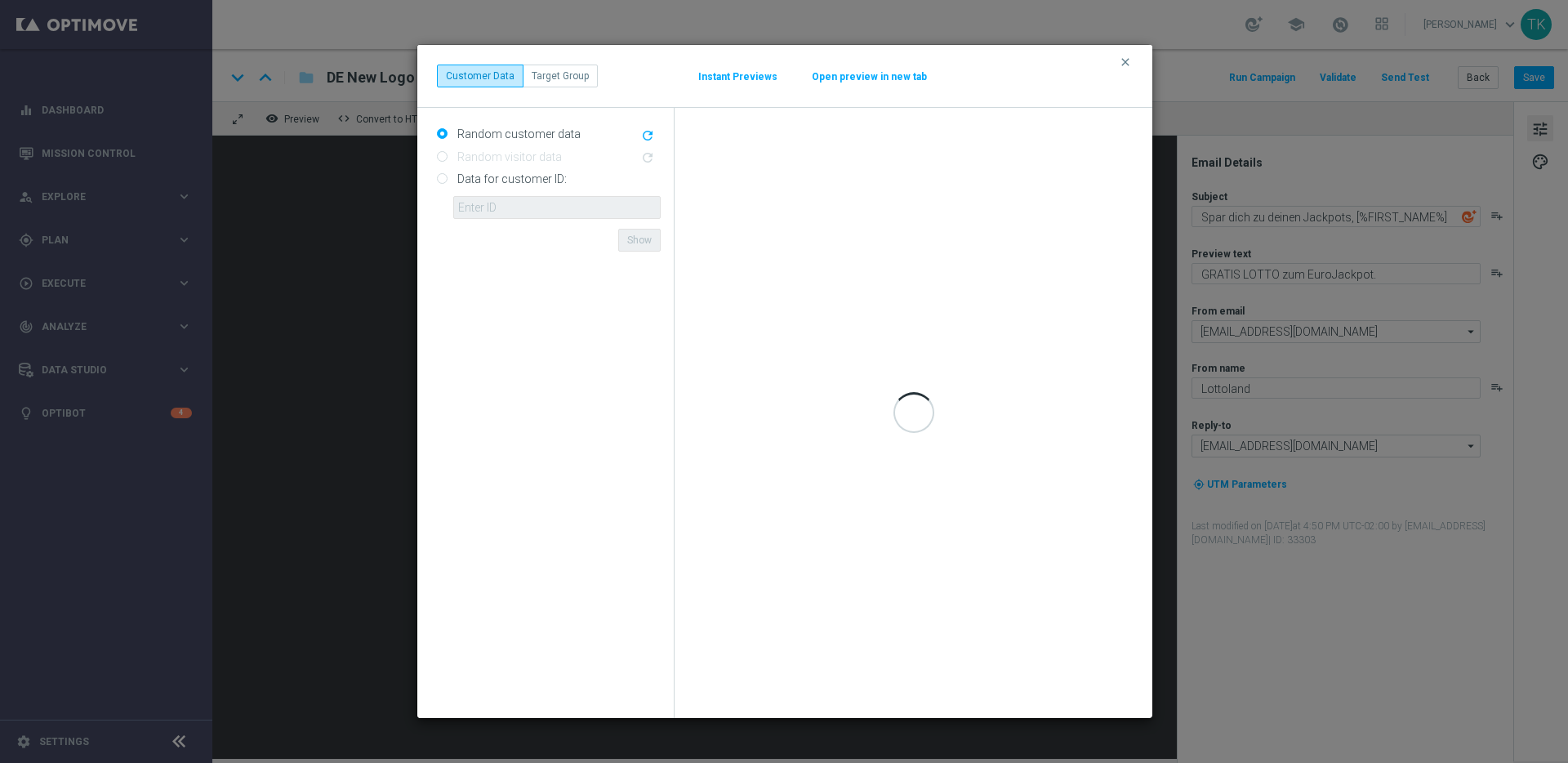
click at [836, 77] on button "Open preview in new tab" at bounding box center [869, 77] width 117 height 13
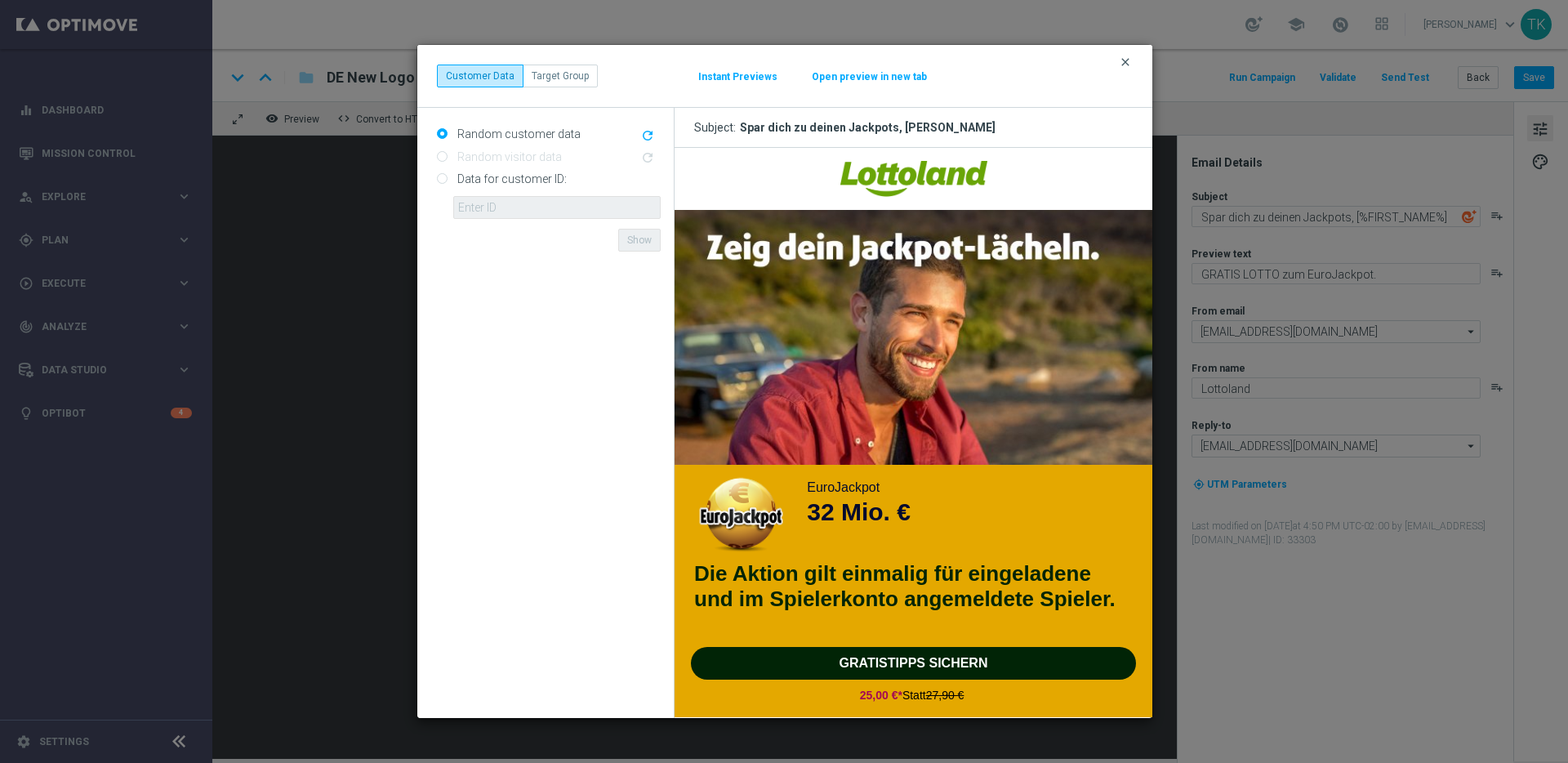
click at [1124, 62] on icon "clear" at bounding box center [1125, 63] width 13 height 13
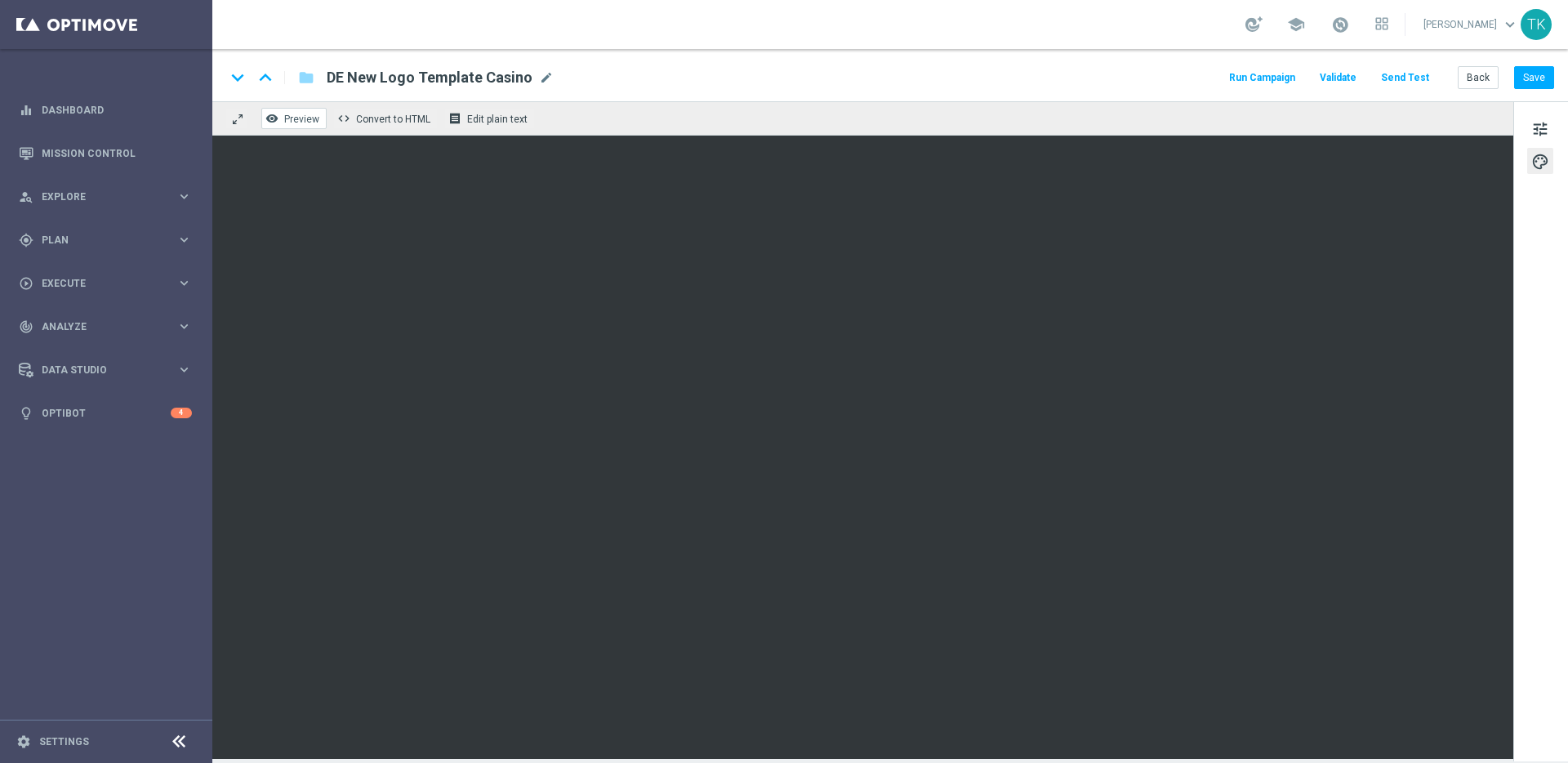
click at [305, 121] on span "Preview" at bounding box center [301, 119] width 35 height 11
click at [300, 120] on span "Preview" at bounding box center [301, 119] width 35 height 11
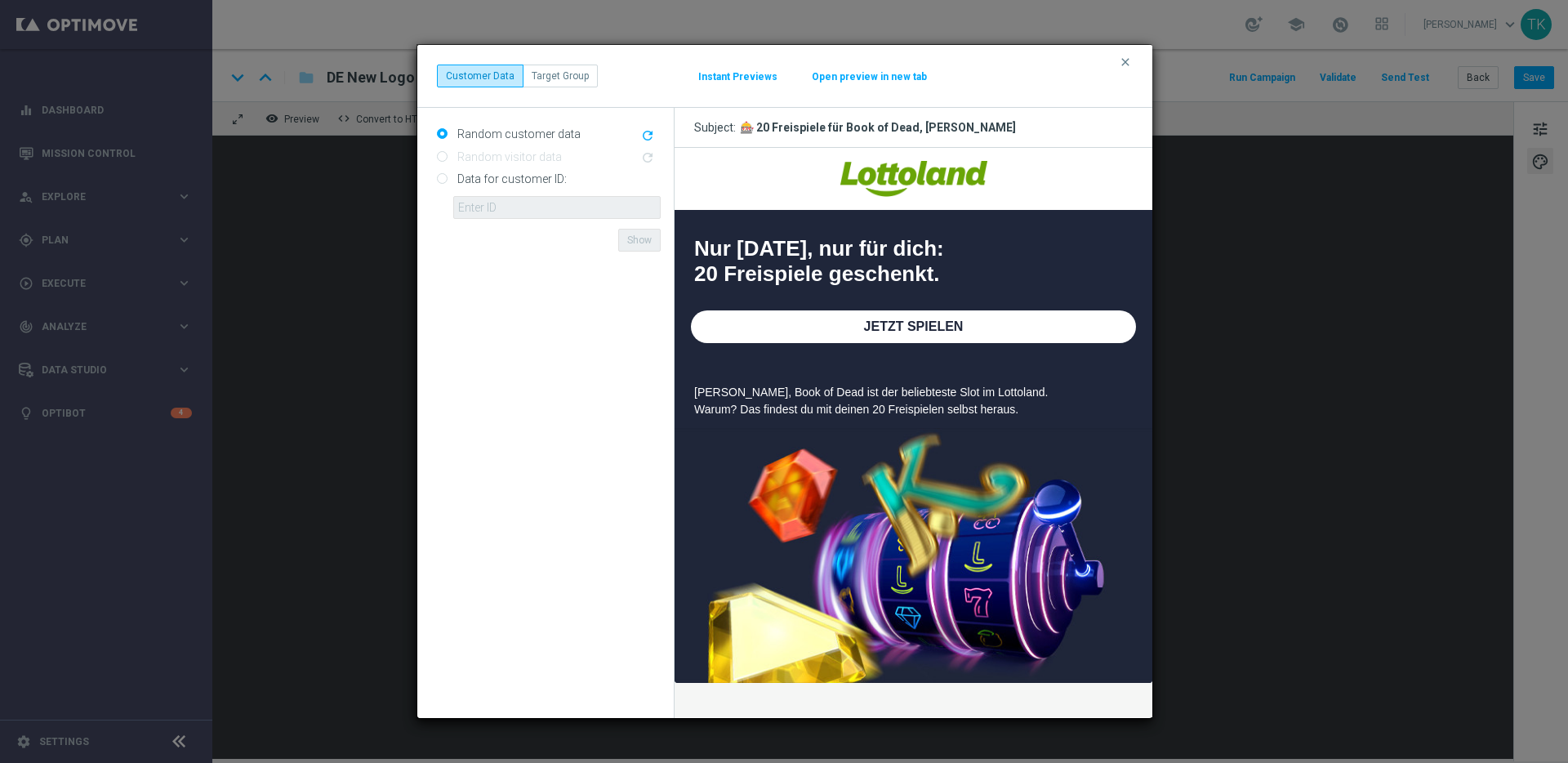
click at [849, 75] on button "Open preview in new tab" at bounding box center [869, 77] width 117 height 13
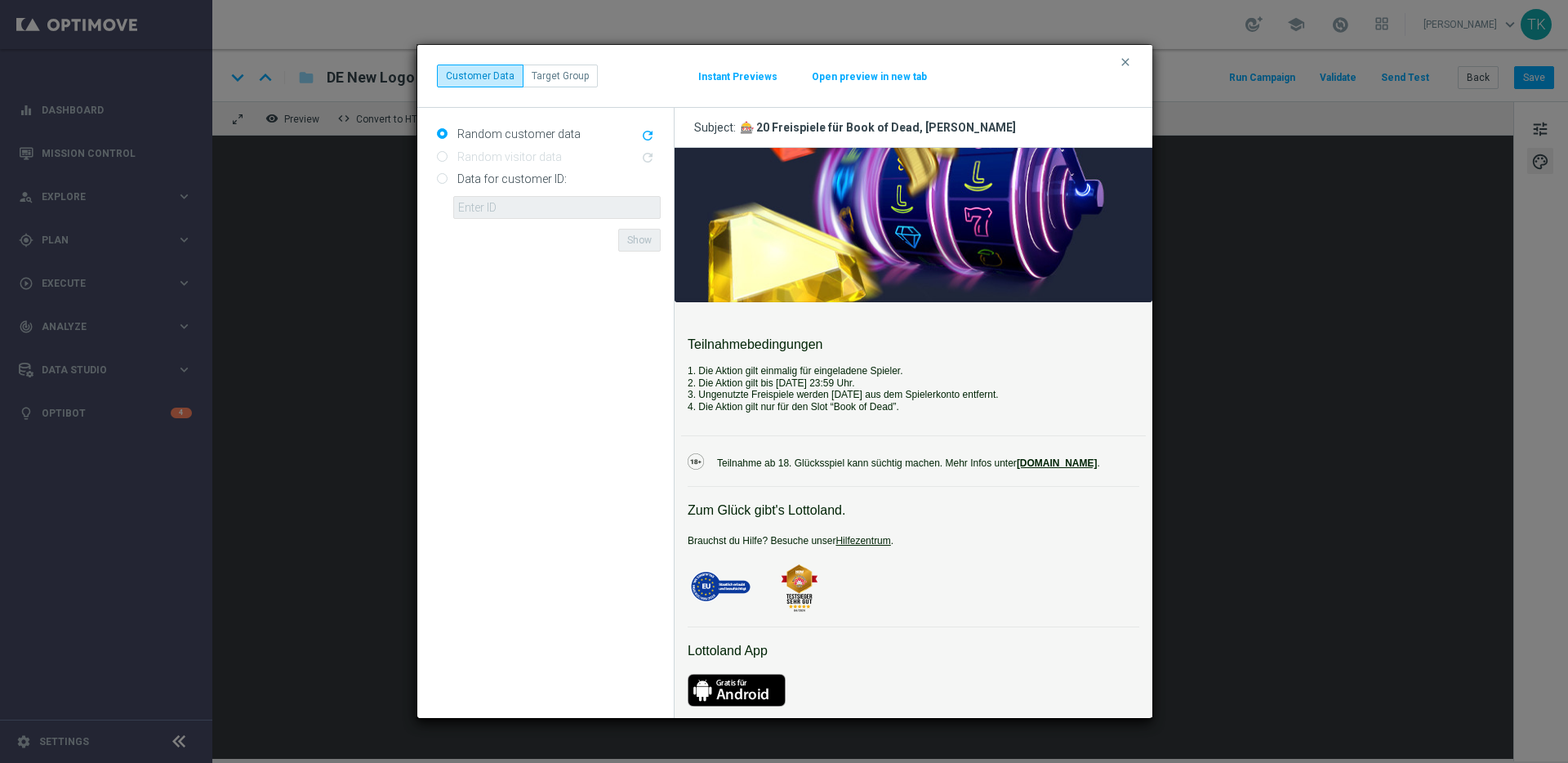
scroll to position [405, 0]
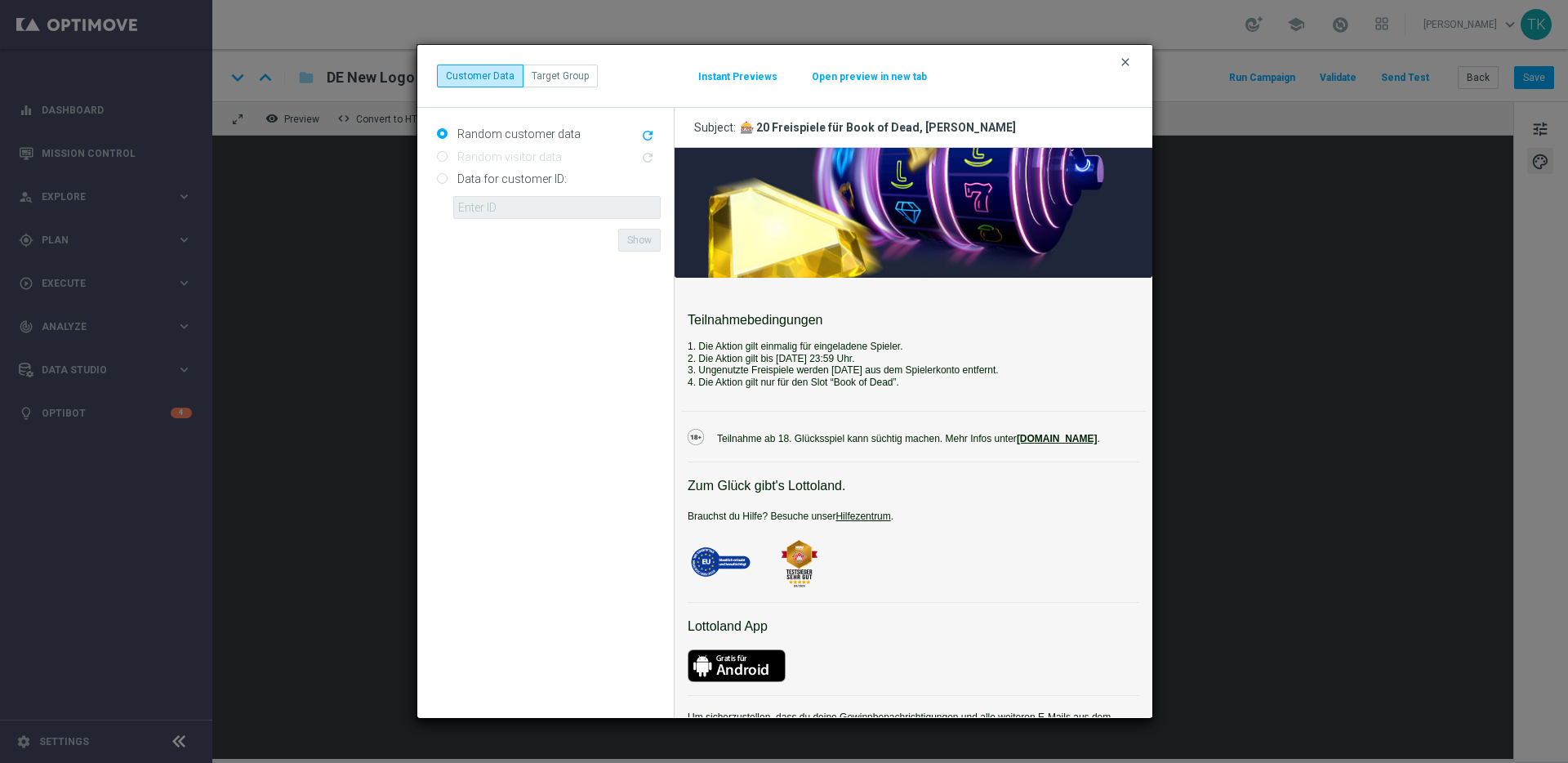
click at [1130, 63] on icon "clear" at bounding box center [1125, 63] width 13 height 13
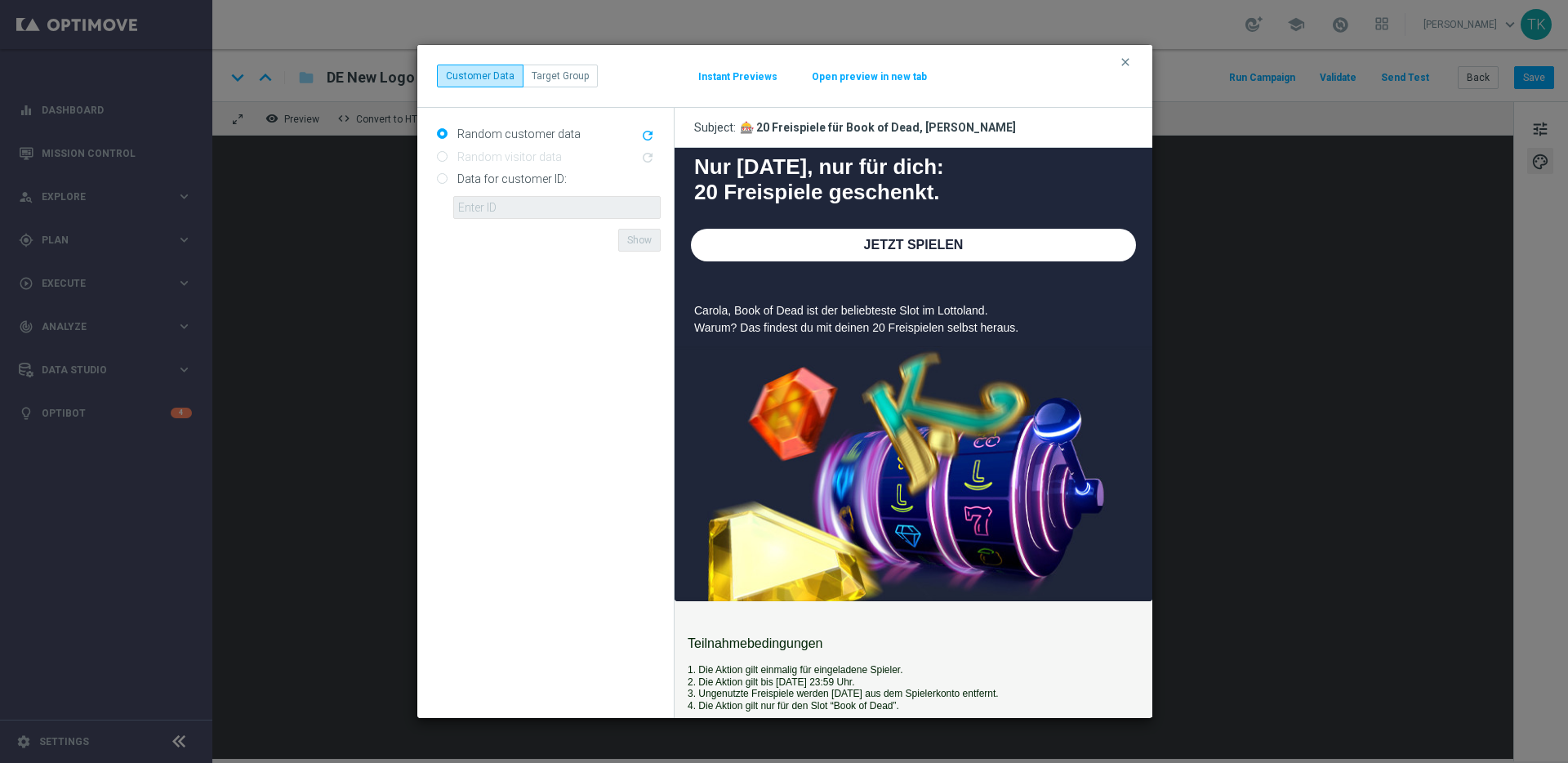
scroll to position [544, 0]
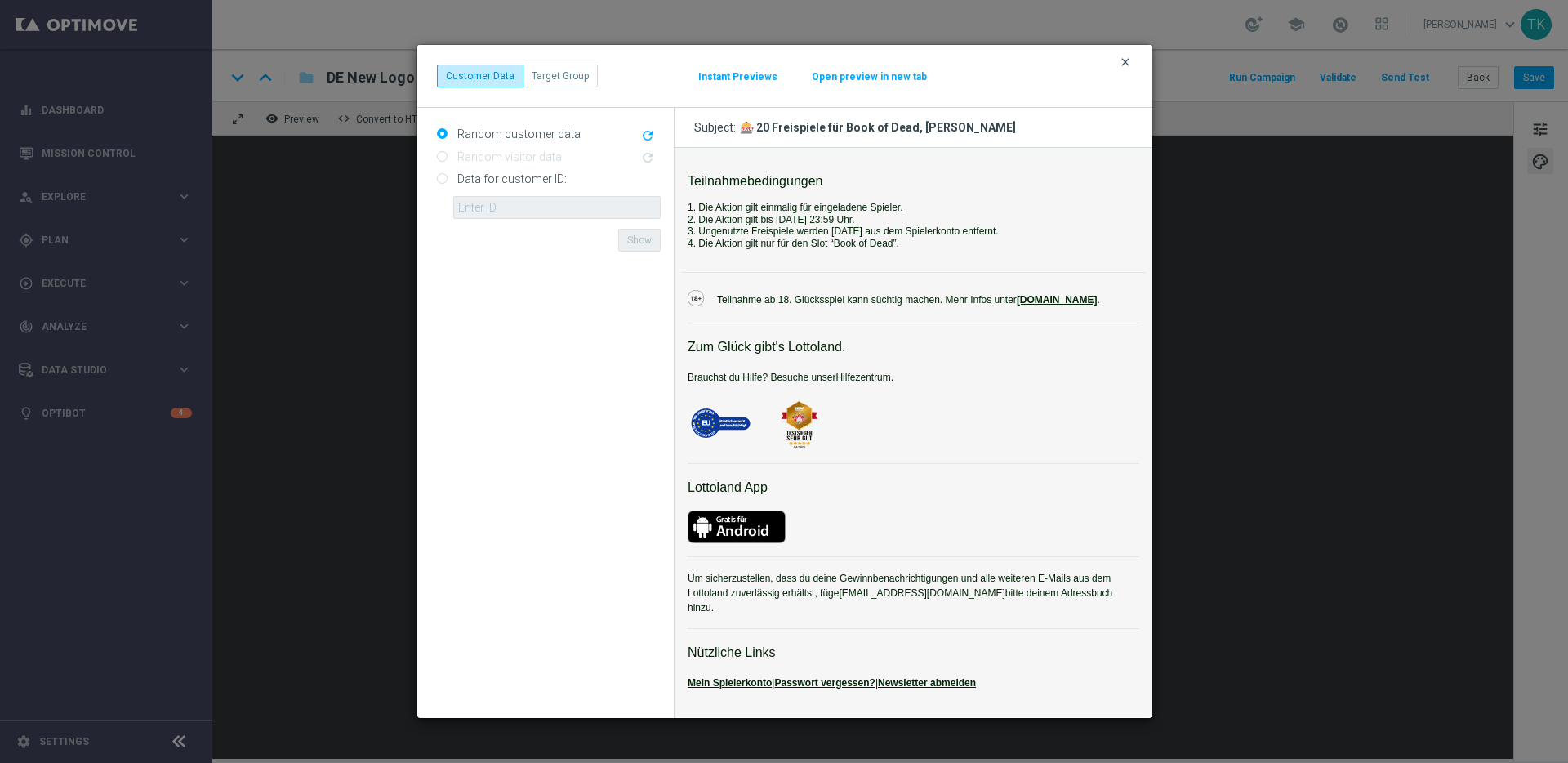
click at [1128, 62] on icon "clear" at bounding box center [1125, 63] width 13 height 13
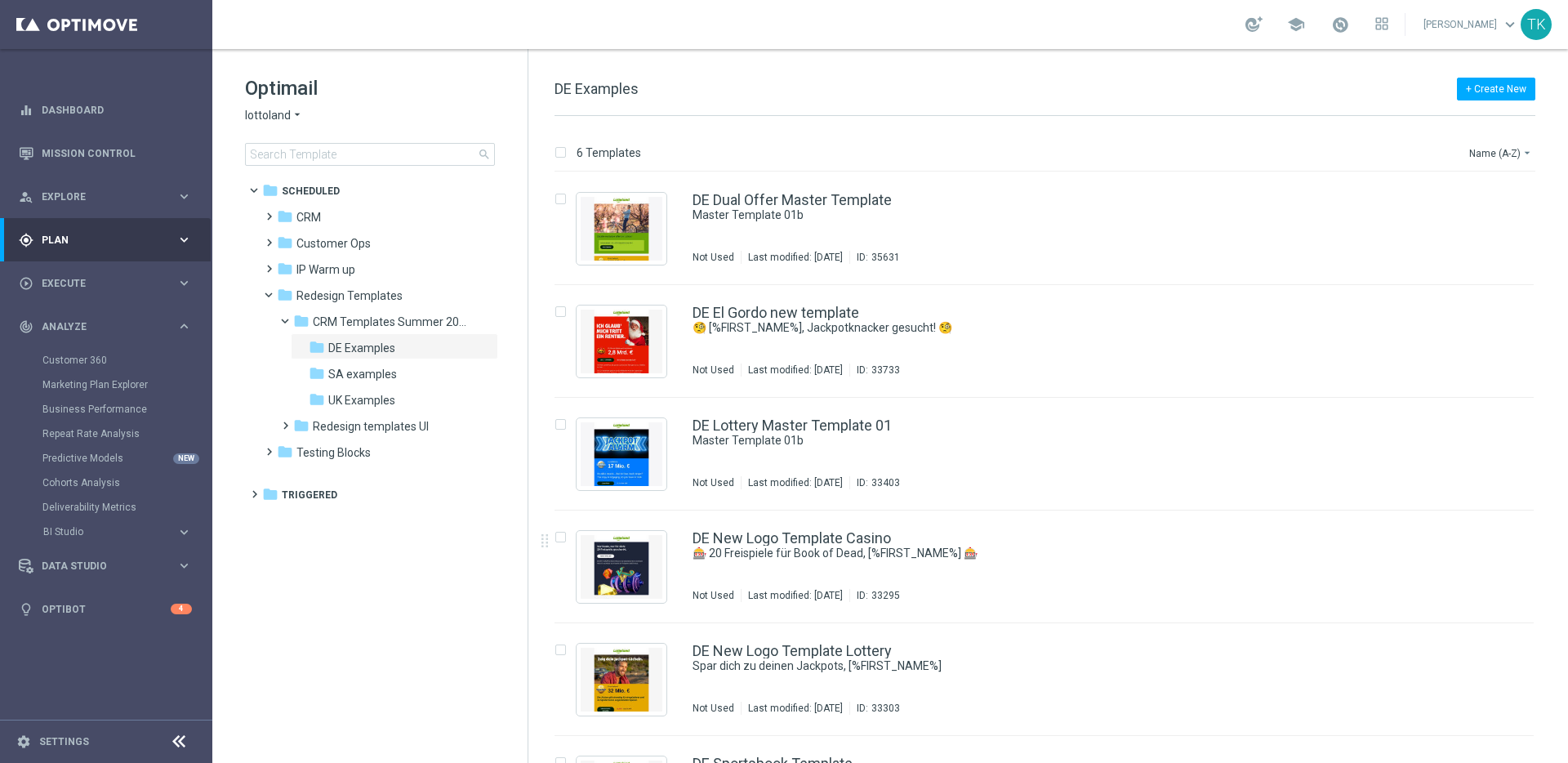
scroll to position [85, 0]
click at [188, 239] on icon "keyboard_arrow_right" at bounding box center [184, 240] width 15 height 15
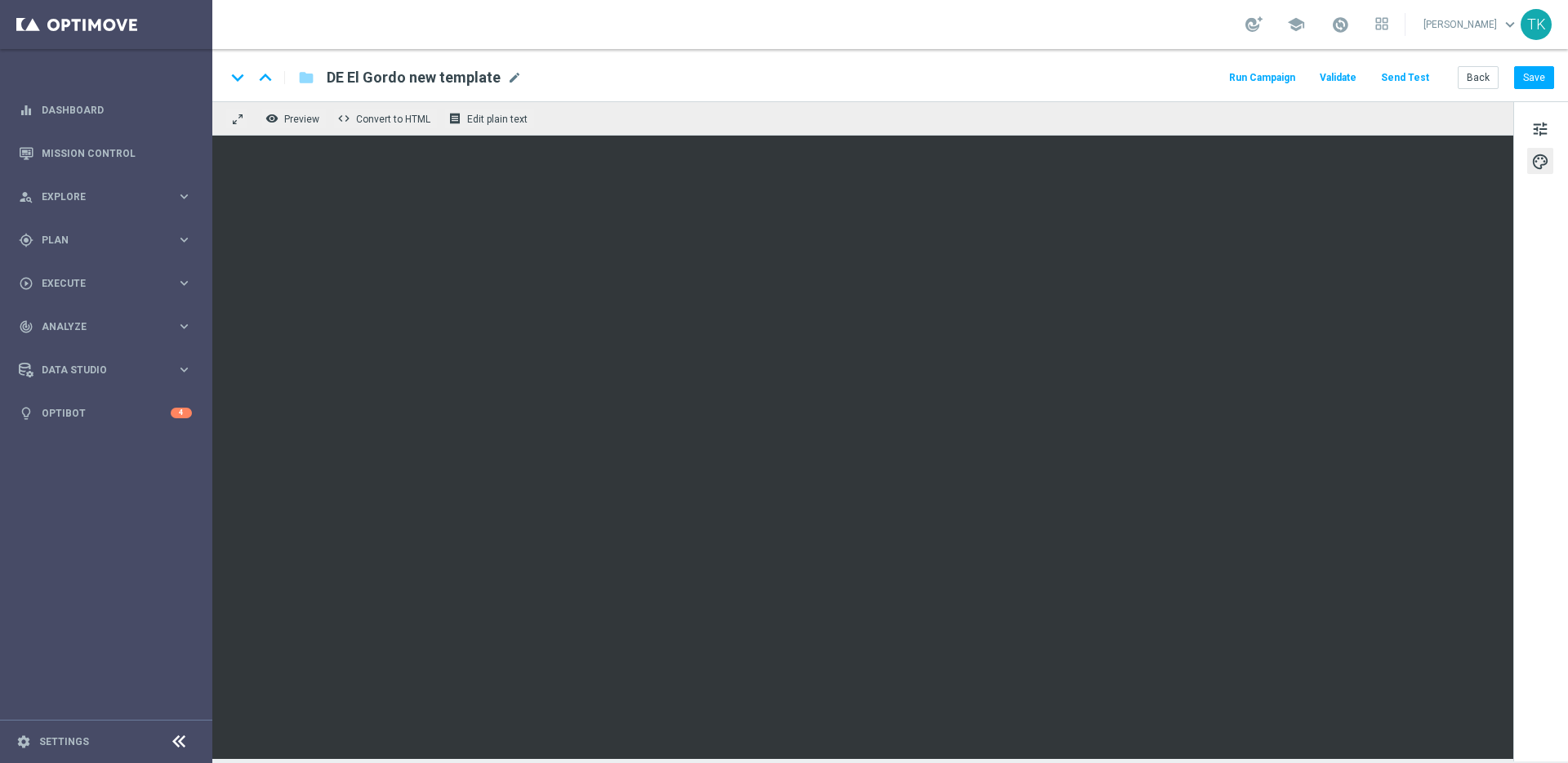
click at [716, 21] on div "school [PERSON_NAME] keyboard_arrow_down TK" at bounding box center [890, 25] width 1356 height 49
click at [1541, 80] on button "Save" at bounding box center [1534, 78] width 40 height 23
click at [1539, 81] on button "Save" at bounding box center [1534, 78] width 40 height 23
click at [304, 121] on span "Preview" at bounding box center [301, 119] width 35 height 11
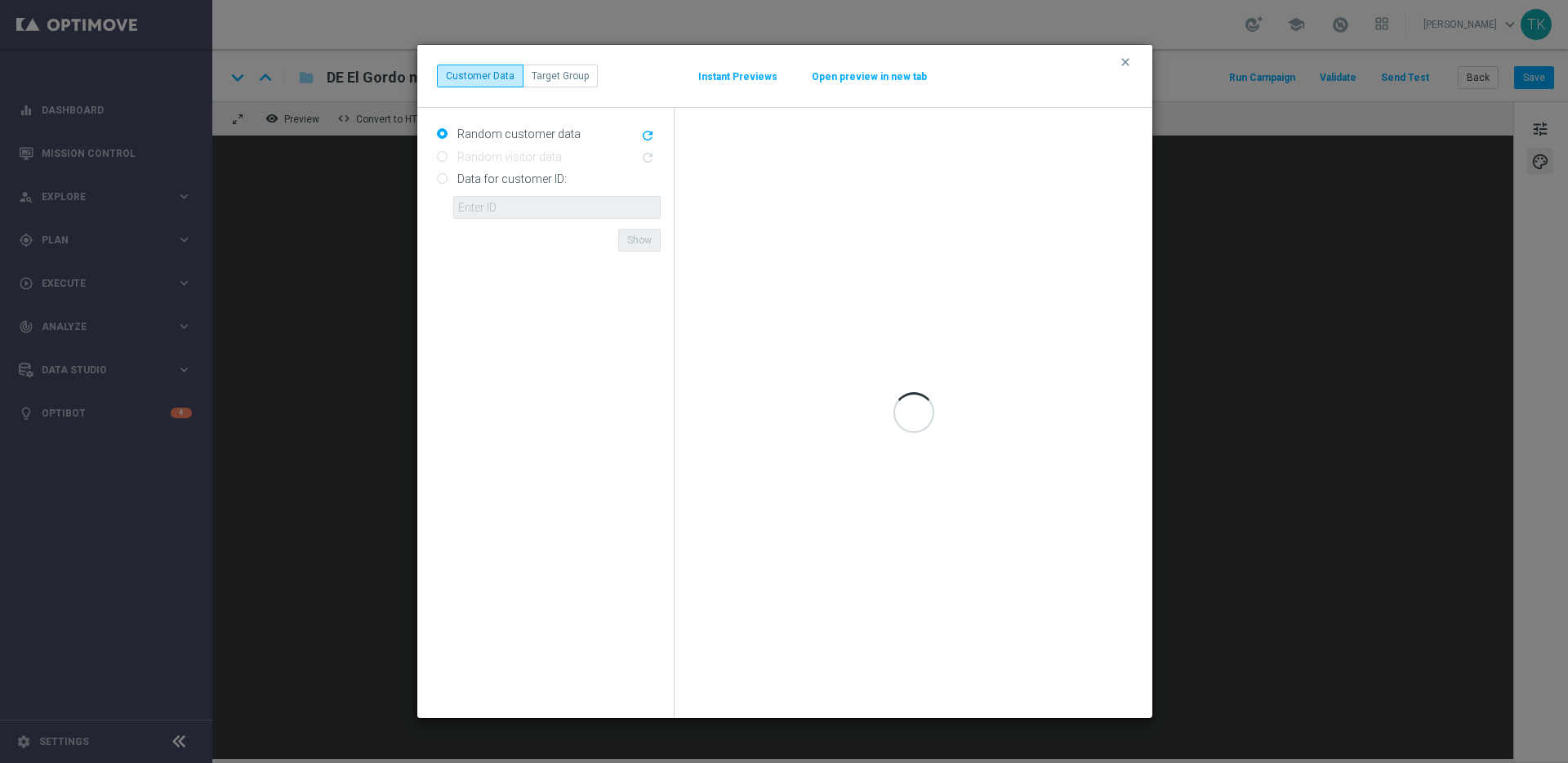
click at [831, 74] on button "Open preview in new tab" at bounding box center [869, 77] width 117 height 13
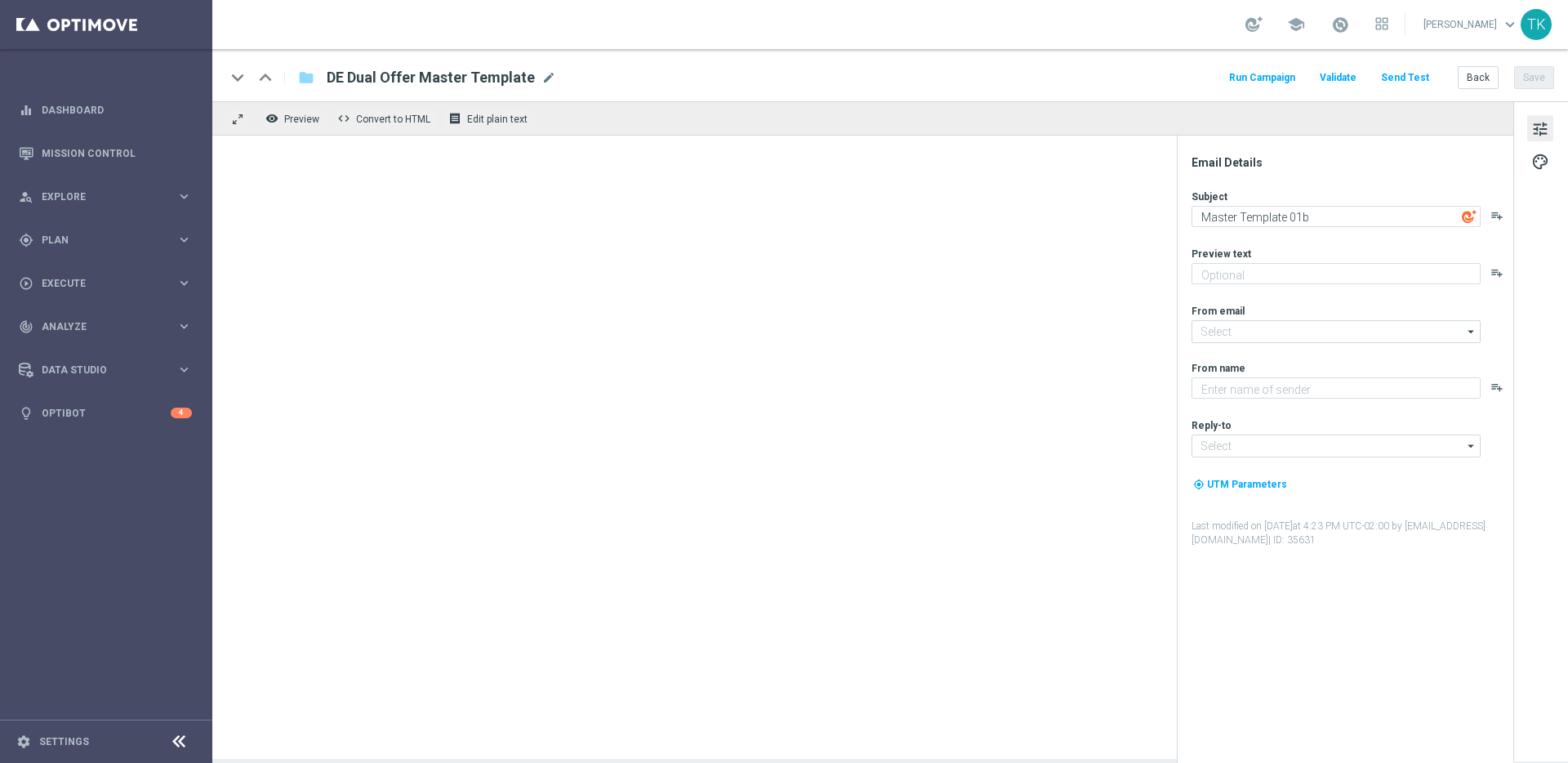
type textarea "preview text"
type input "[EMAIL_ADDRESS][DOMAIN_NAME]"
type textarea "Lottoland"
type input "support@lottoland.co.uk"
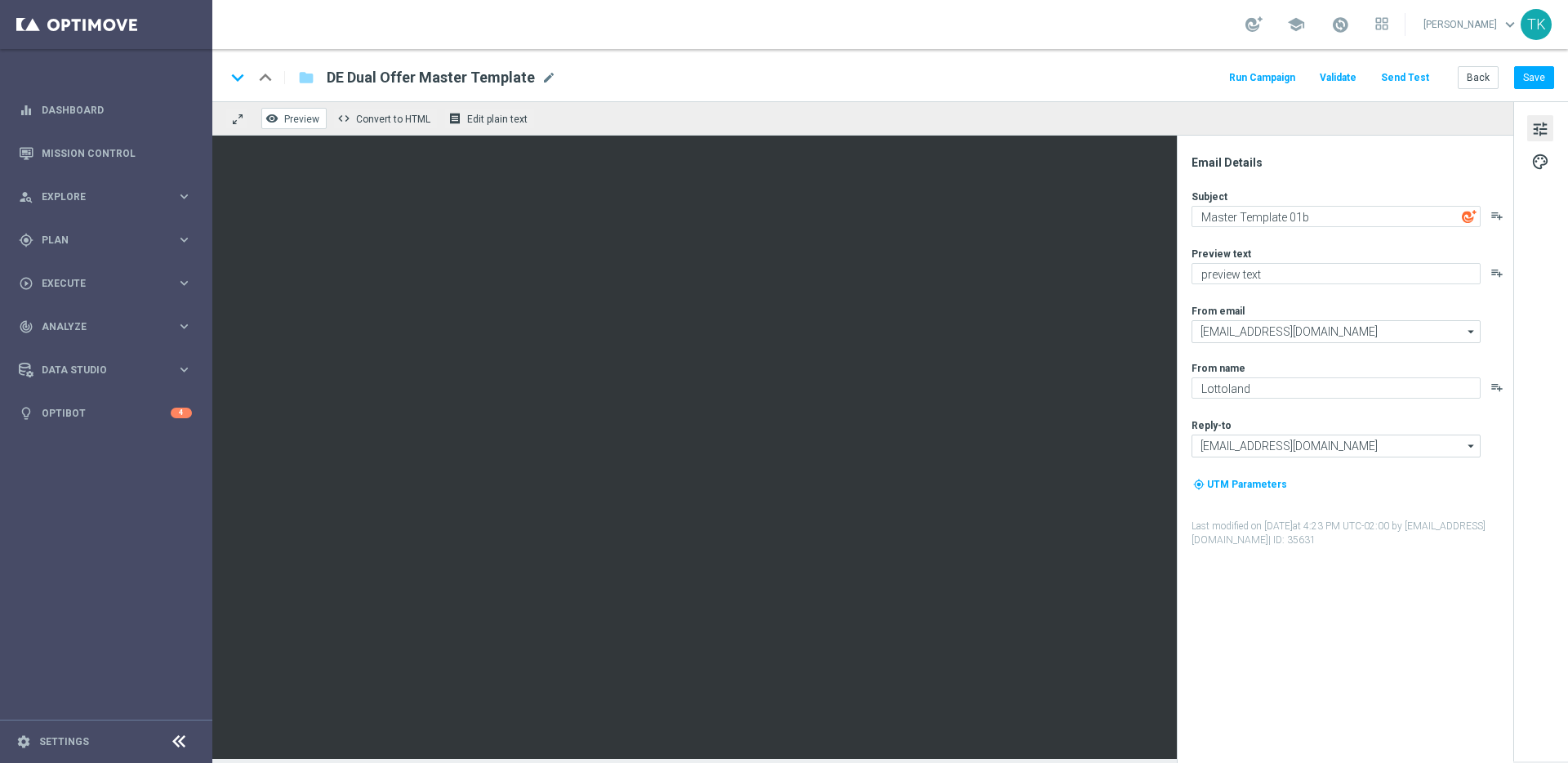
click at [301, 121] on span "Preview" at bounding box center [301, 119] width 35 height 11
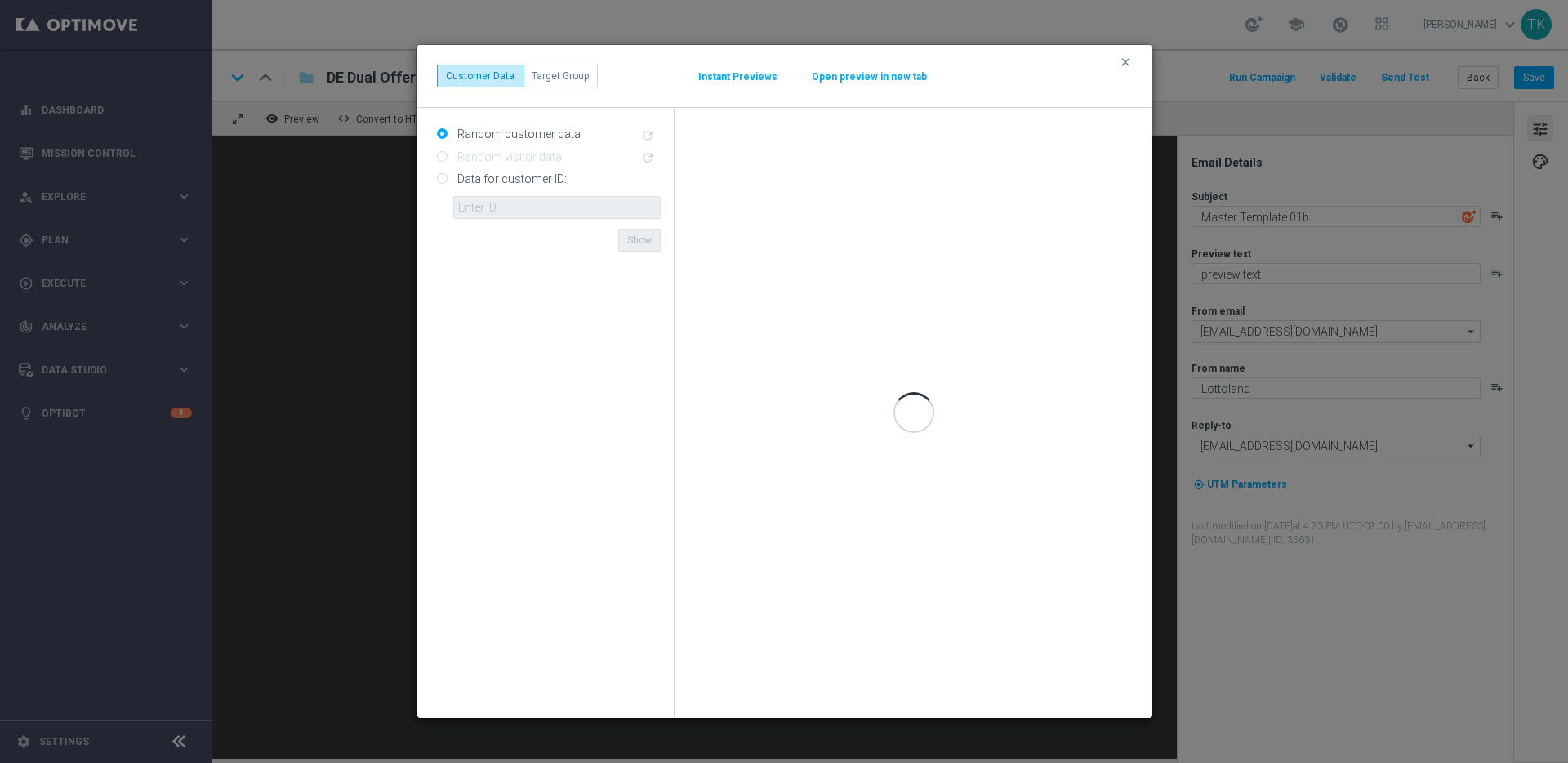
click at [752, 76] on button "Instant Previews" at bounding box center [738, 77] width 81 height 13
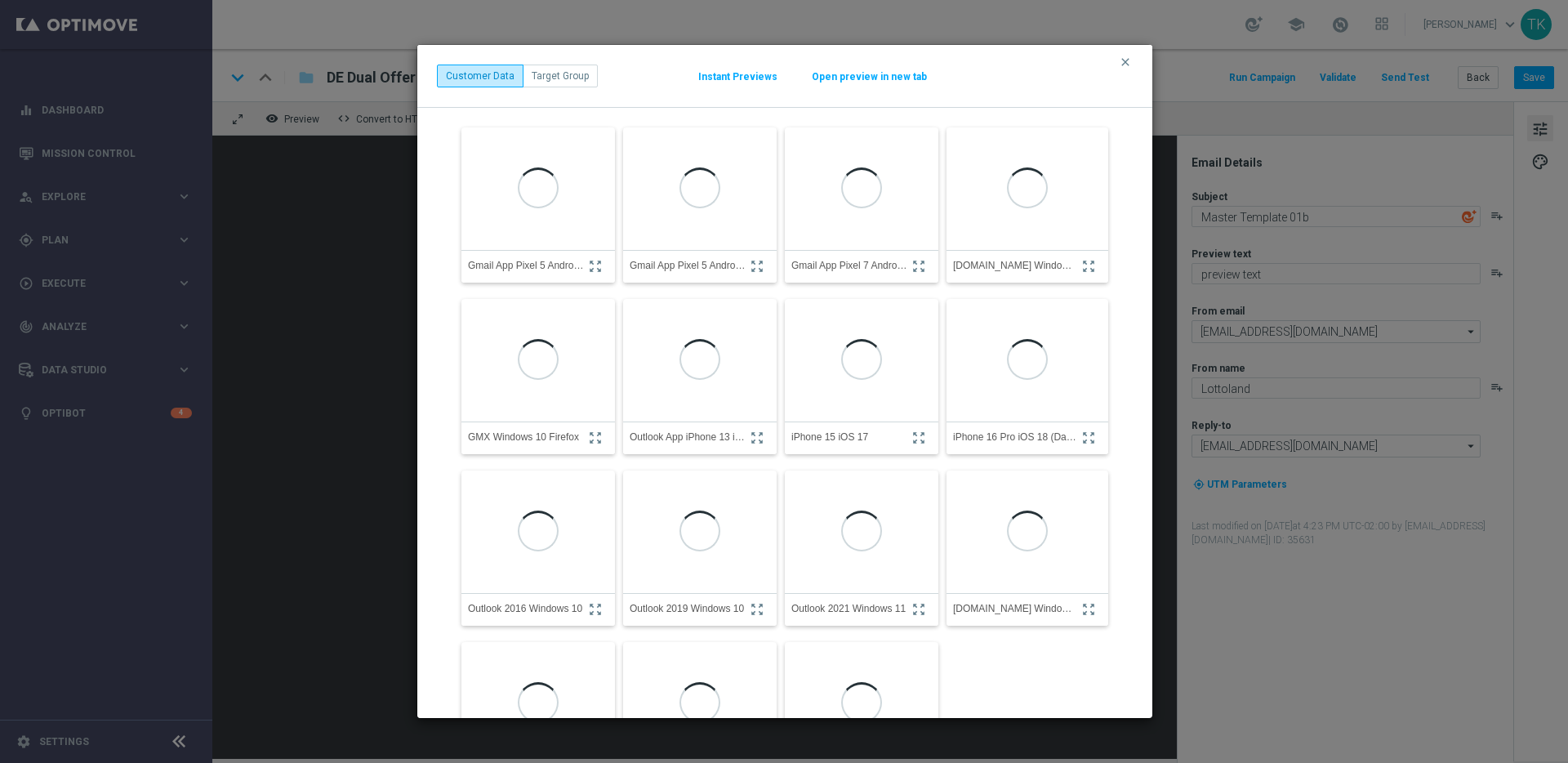
click at [874, 74] on button "Open preview in new tab" at bounding box center [869, 77] width 117 height 13
click at [1130, 64] on icon "clear" at bounding box center [1125, 63] width 13 height 13
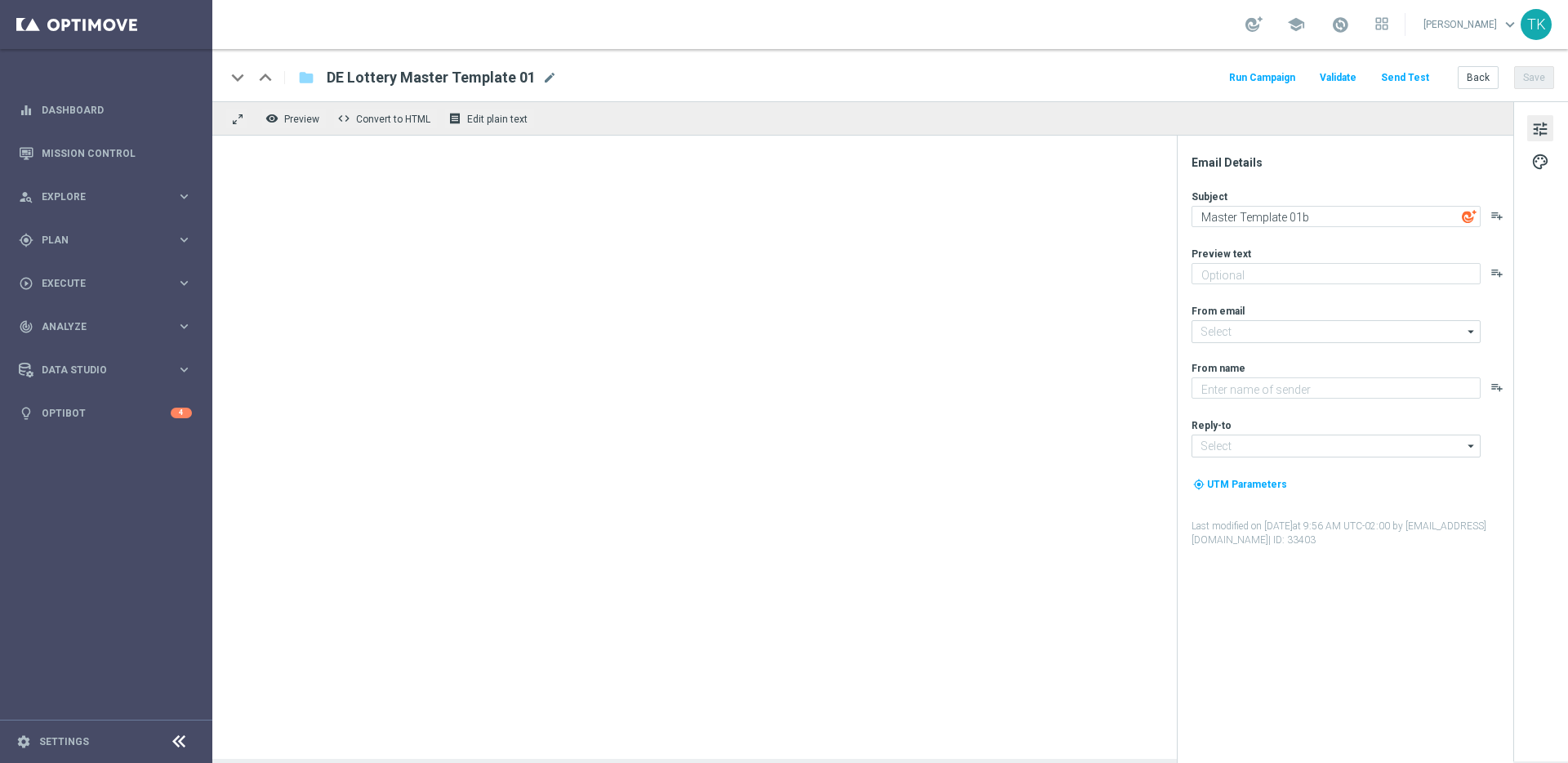
type textarea "preview text"
type textarea "Lottoland"
type input "[EMAIL_ADDRESS][DOMAIN_NAME]"
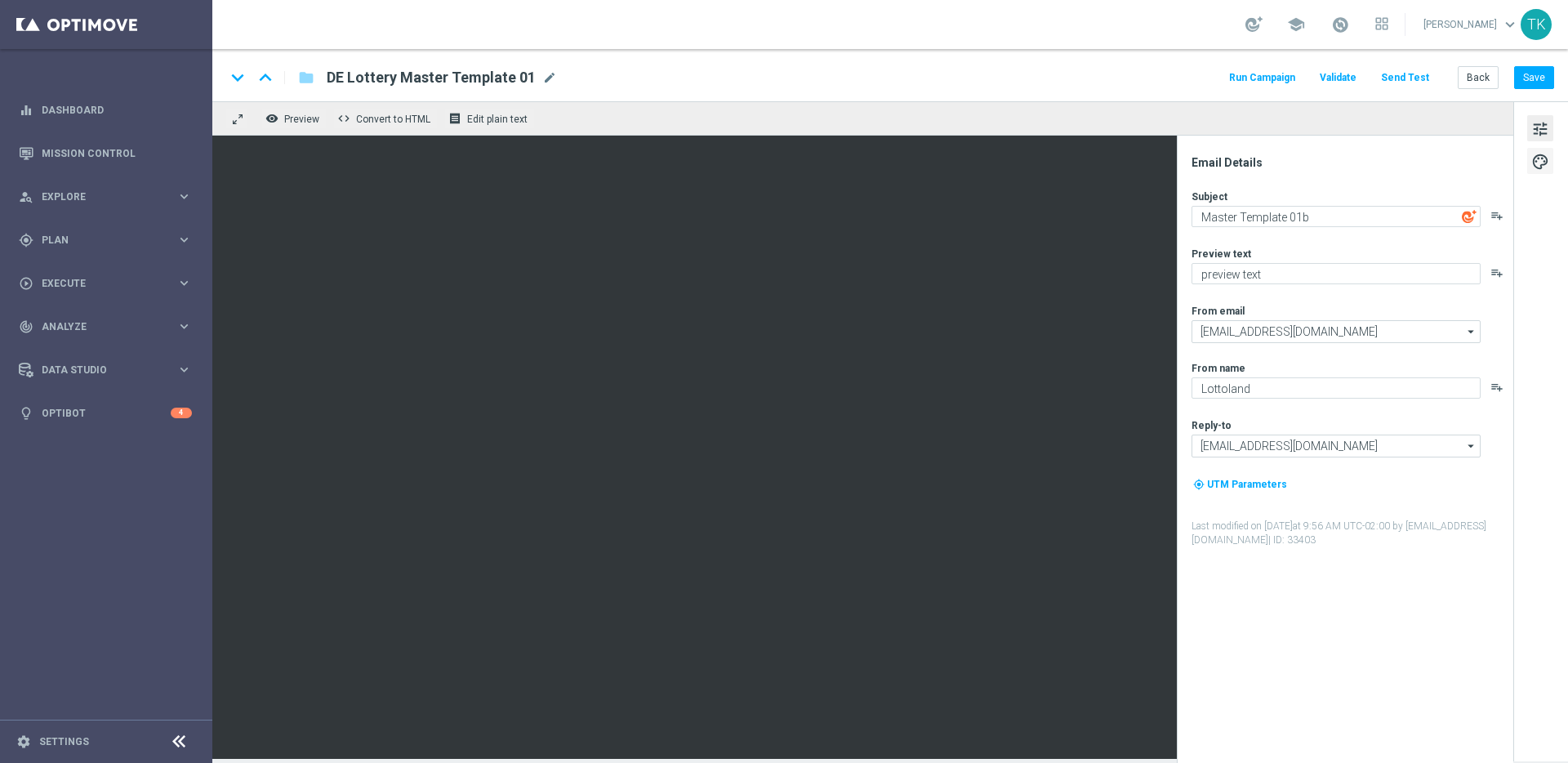
click at [1542, 165] on span "palette" at bounding box center [1541, 161] width 18 height 21
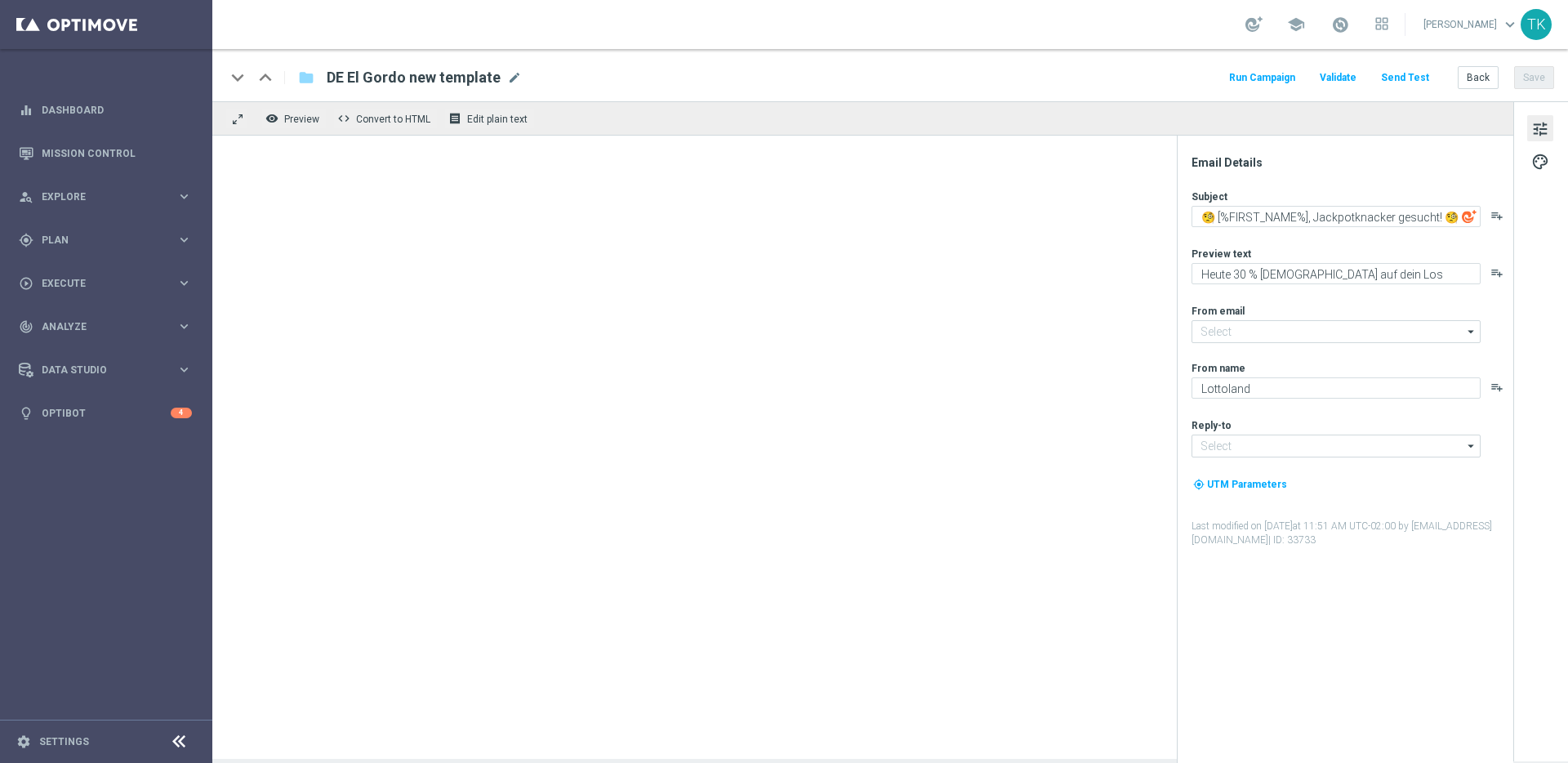
type input "[EMAIL_ADDRESS][DOMAIN_NAME]"
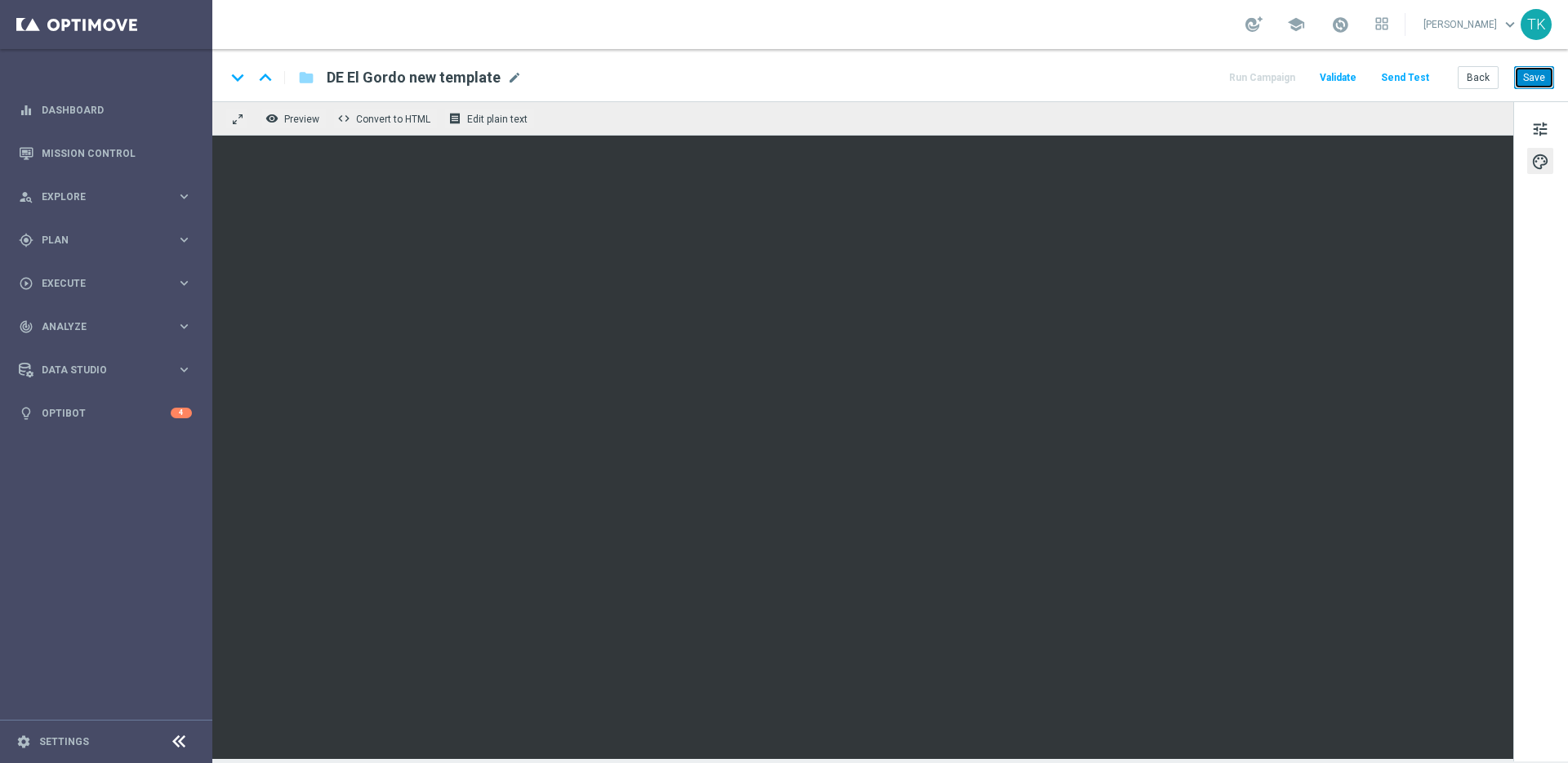
click at [1541, 85] on button "Save" at bounding box center [1534, 78] width 40 height 23
click at [421, 78] on span "DE El Gordo new template" at bounding box center [414, 78] width 174 height 20
click at [0, 0] on input "DE El Gordo new template" at bounding box center [0, 0] width 0 height 0
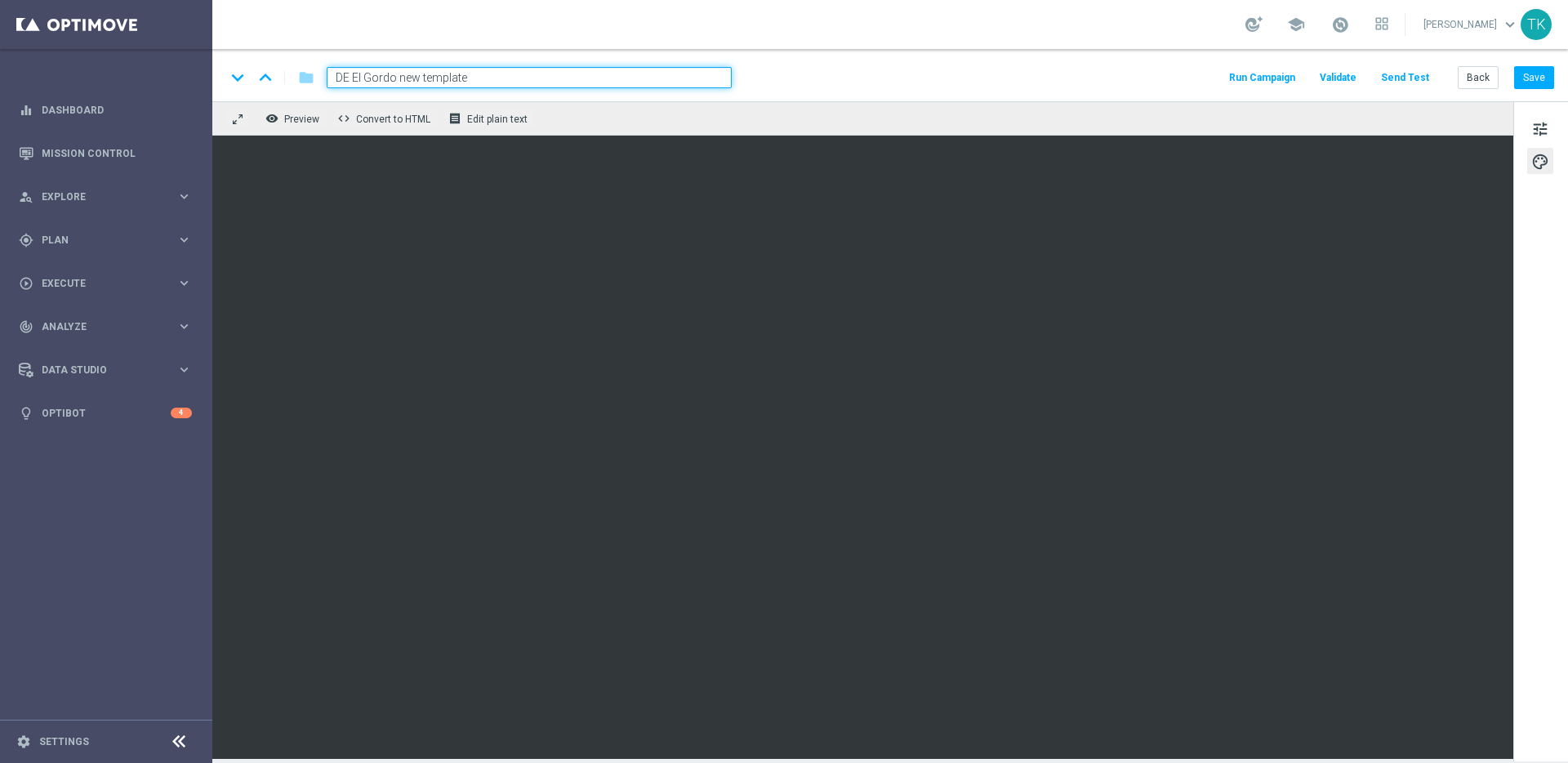
click at [405, 78] on input "DE El Gordo new template" at bounding box center [529, 78] width 405 height 21
click at [445, 79] on input "DE El Gordo Master TEmplate template" at bounding box center [529, 78] width 405 height 21
click at [511, 77] on input "DE El Gordo Master Template template" at bounding box center [529, 78] width 405 height 21
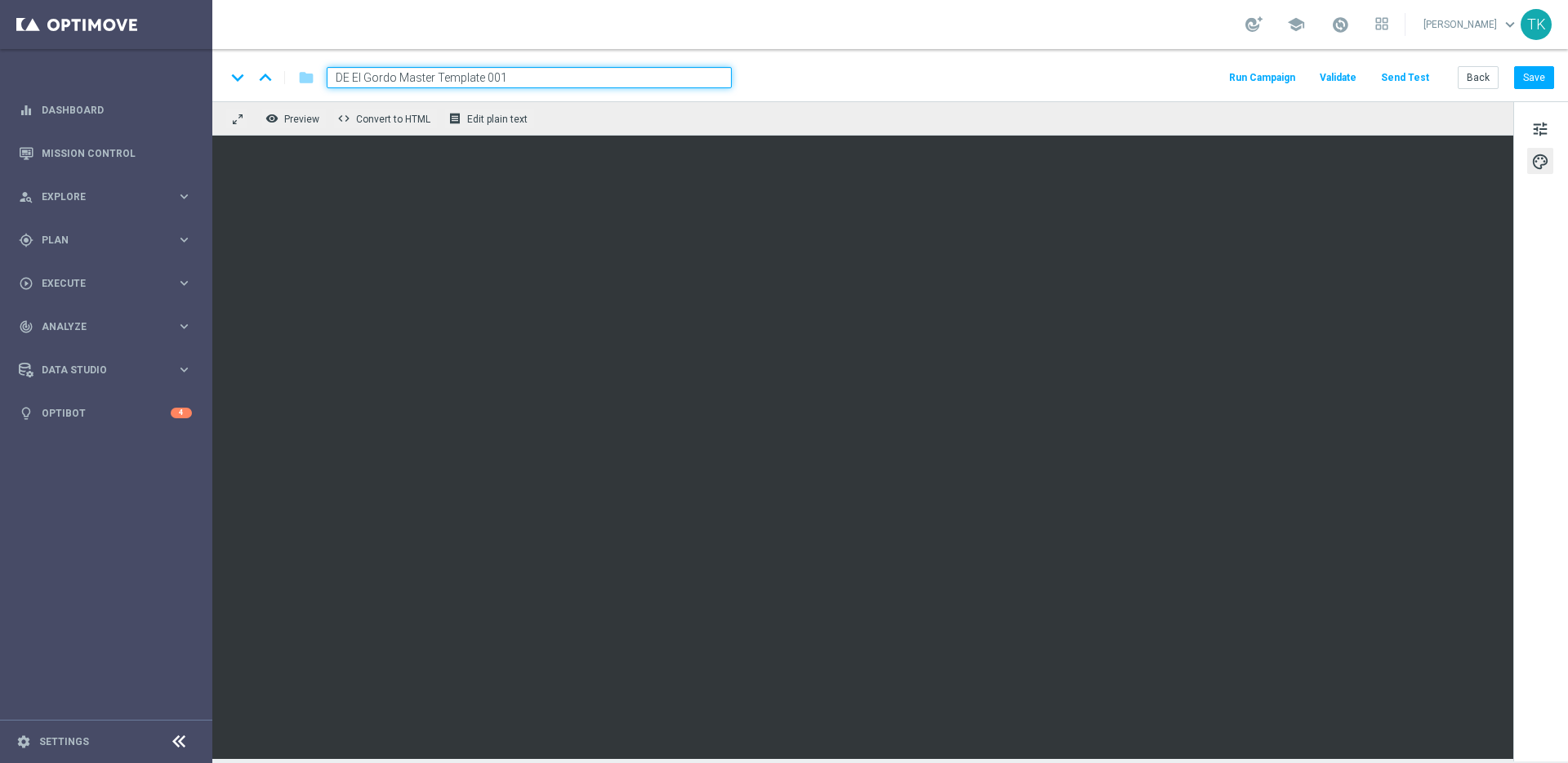
type input "DE El Gordo Master Template 001"
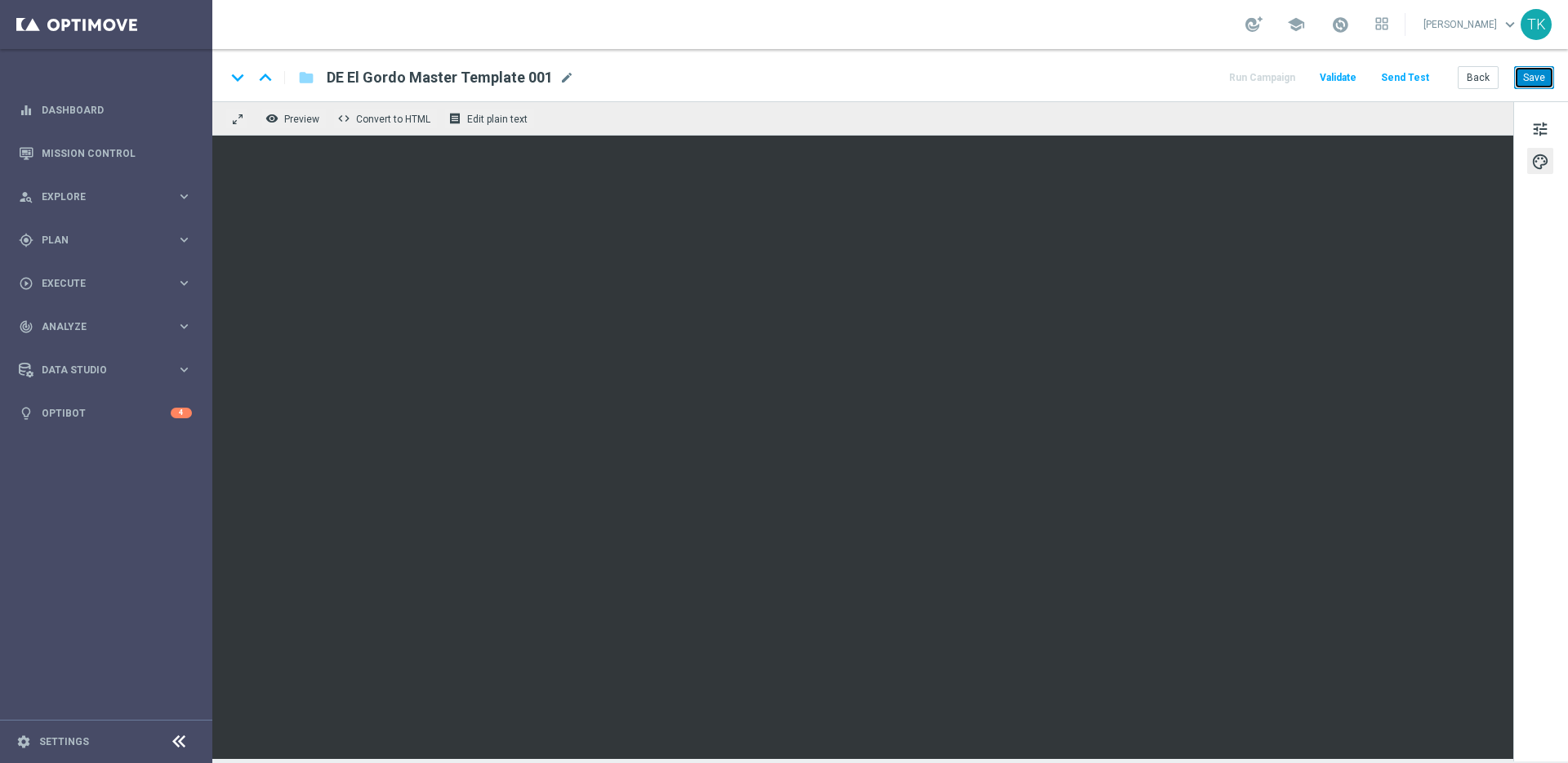
click at [1548, 78] on button "Save" at bounding box center [1534, 78] width 40 height 23
click at [1531, 79] on button "Save" at bounding box center [1534, 78] width 40 height 23
click at [1541, 77] on button "Save" at bounding box center [1534, 78] width 40 height 23
click at [306, 121] on span "Preview" at bounding box center [301, 119] width 35 height 11
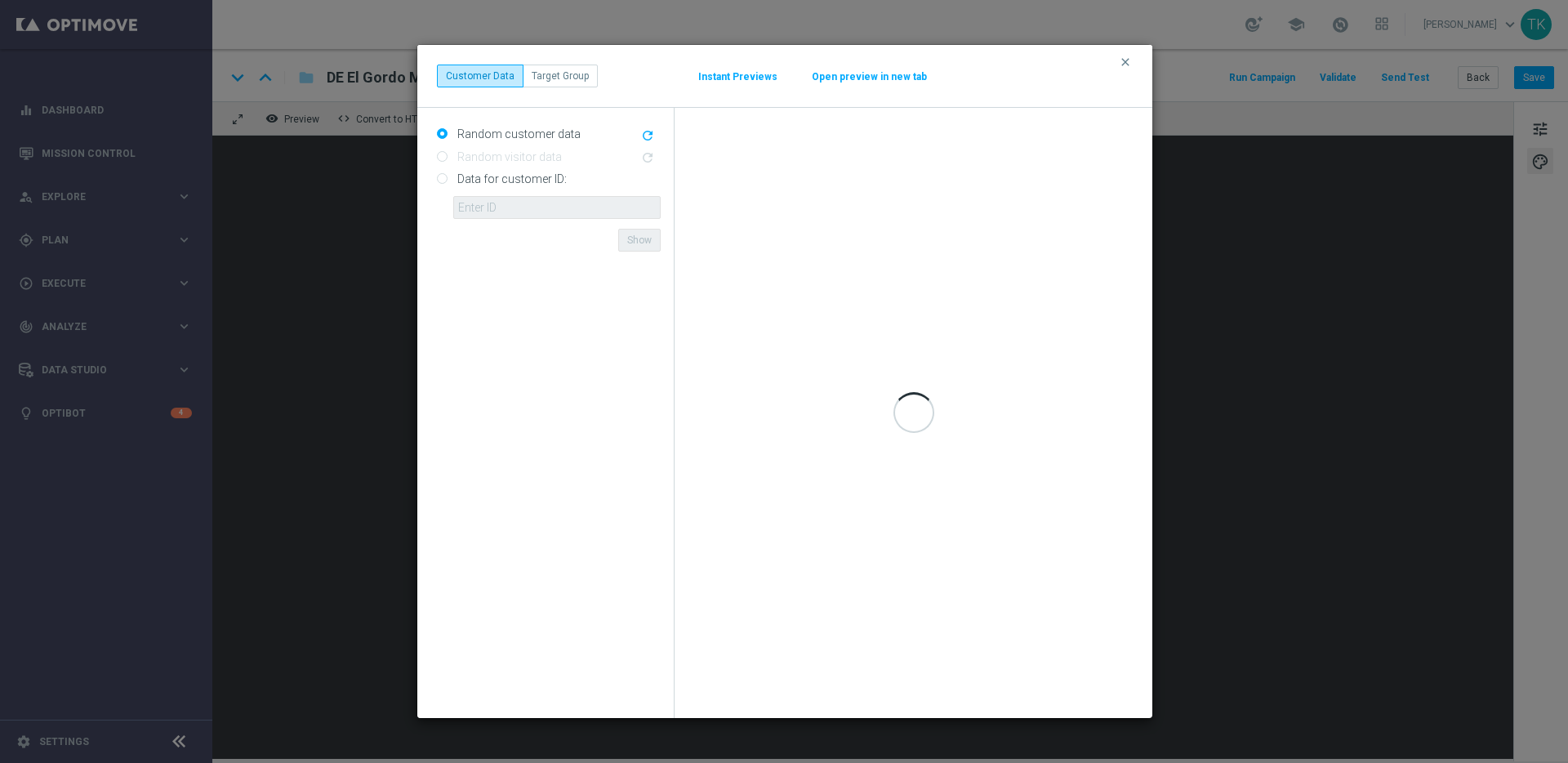
click at [871, 78] on button "Open preview in new tab" at bounding box center [869, 77] width 117 height 13
